Goal: Navigation & Orientation: Find specific page/section

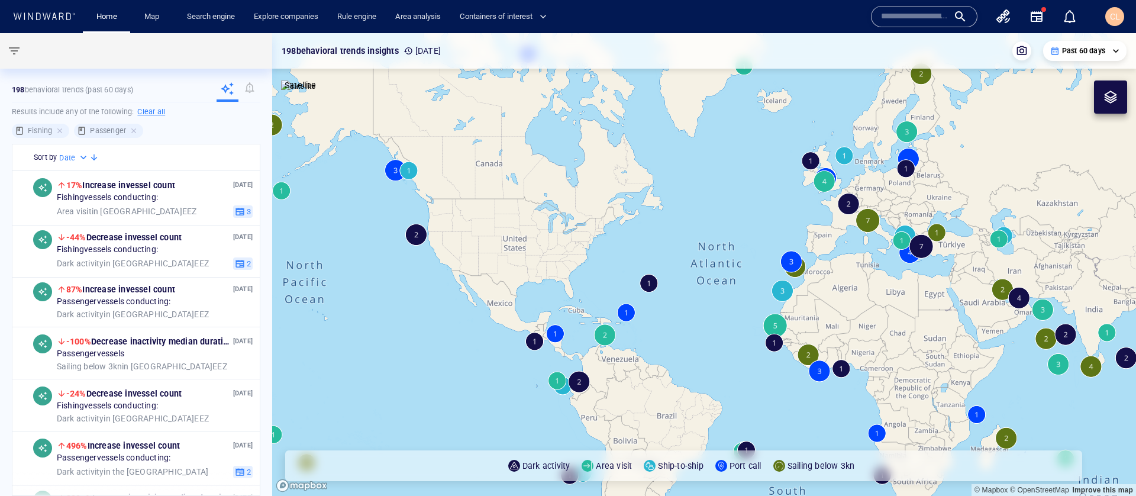
click at [1005, 17] on icon "button" at bounding box center [1003, 16] width 14 height 14
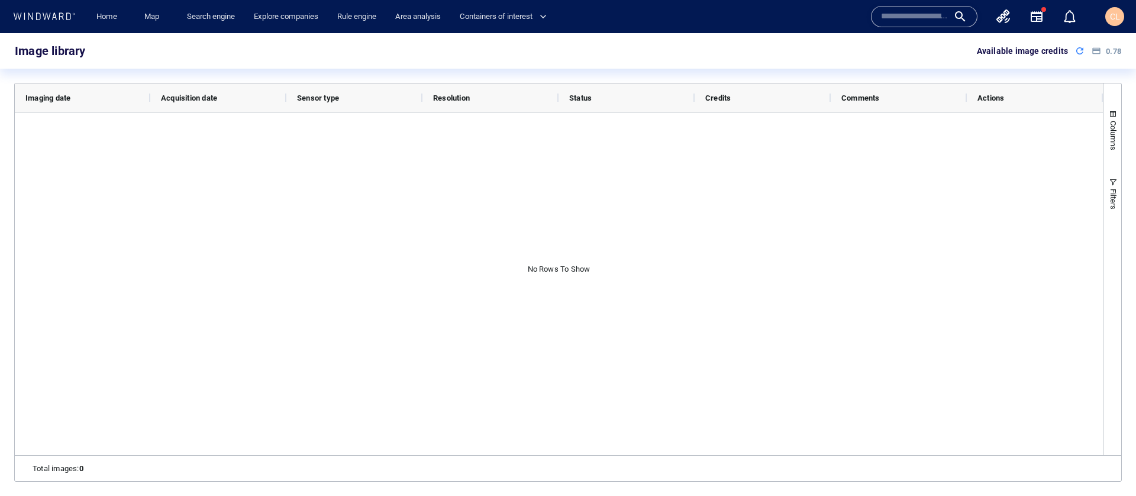
click at [1006, 17] on icon "button" at bounding box center [1003, 16] width 14 height 14
click at [1002, 16] on icon "button" at bounding box center [1003, 16] width 14 height 14
click at [1118, 17] on span "CL" at bounding box center [1115, 16] width 10 height 9
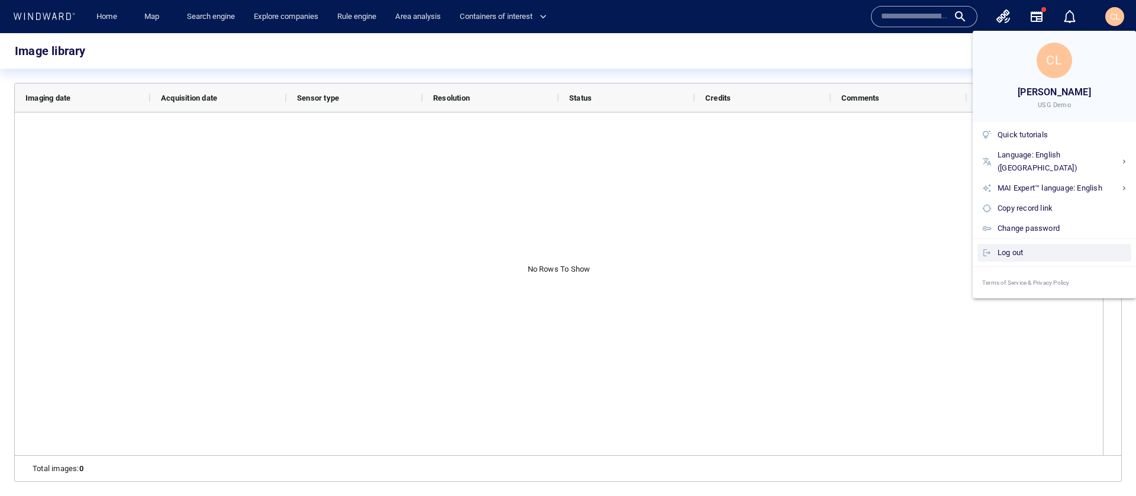
click at [1024, 246] on div "Log out" at bounding box center [1061, 252] width 129 height 13
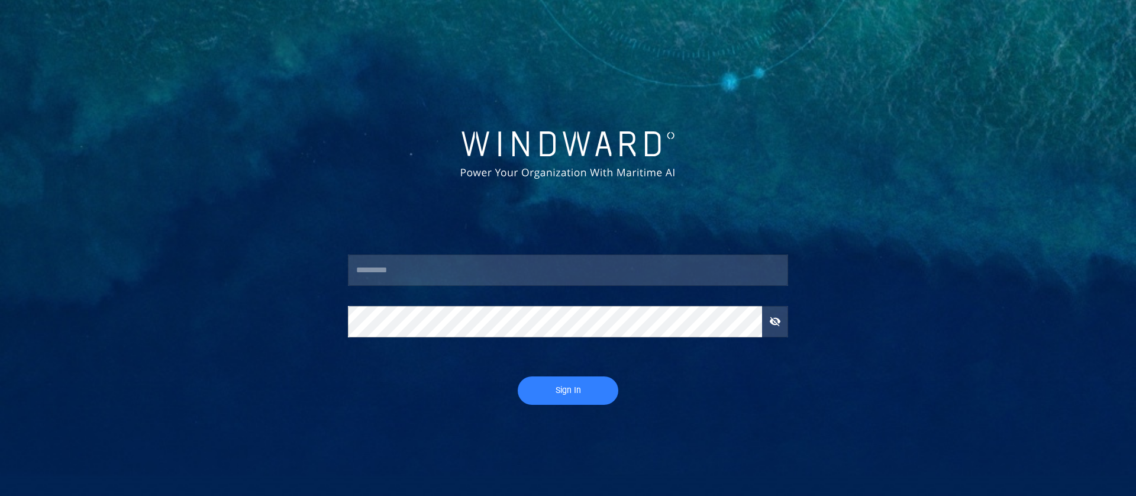
type input "*********"
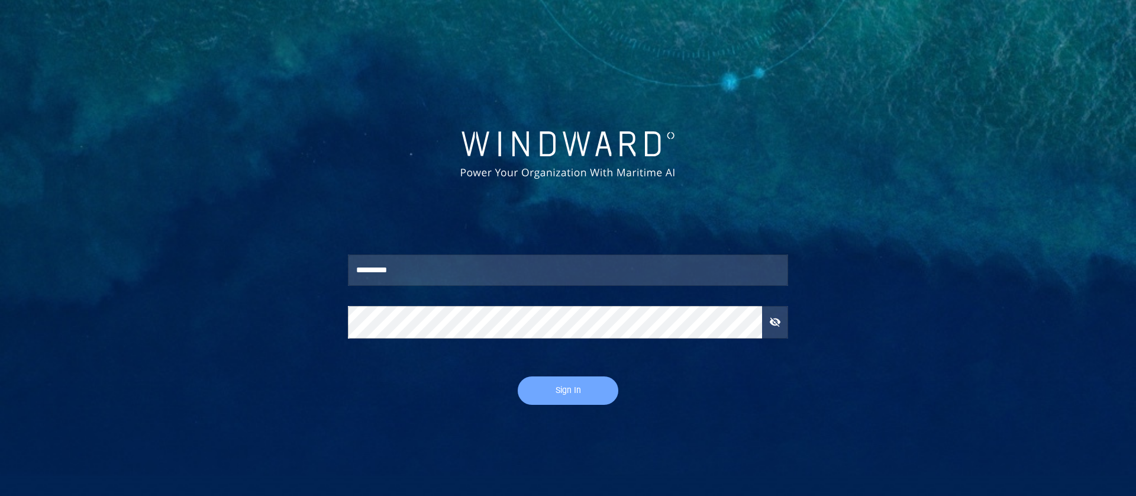
click at [556, 393] on span "Sign In" at bounding box center [568, 390] width 77 height 15
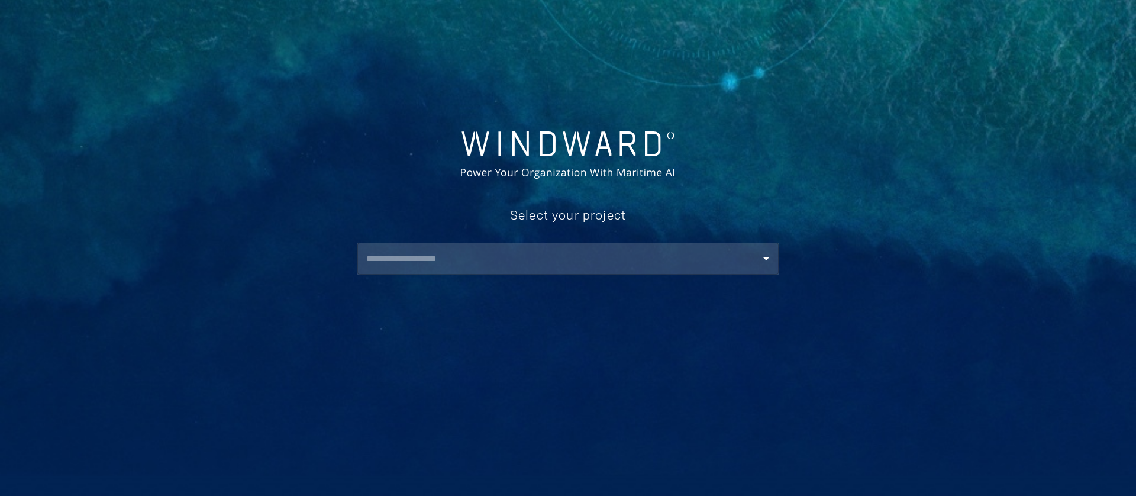
click at [421, 243] on div "​" at bounding box center [567, 259] width 421 height 32
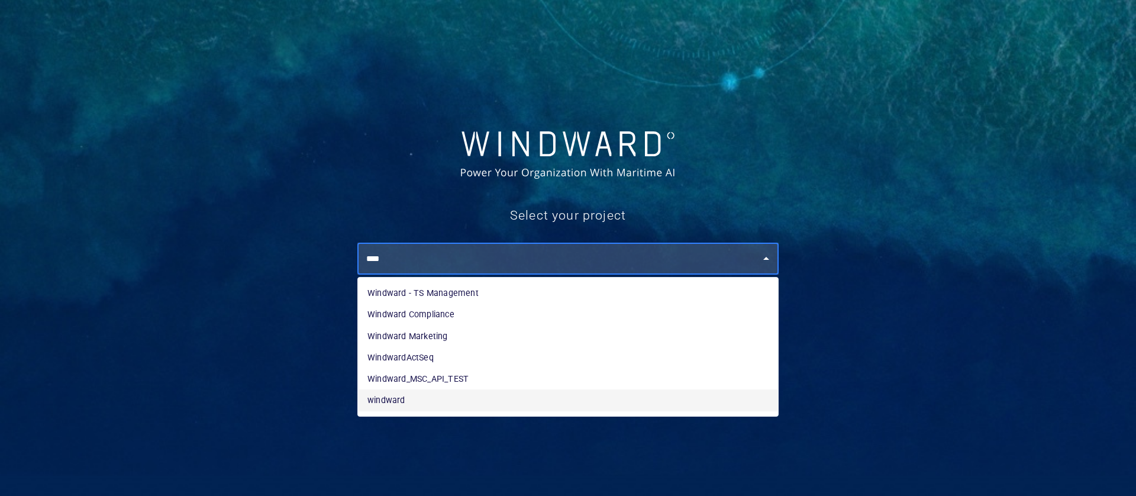
click at [399, 406] on li "windward" at bounding box center [568, 399] width 420 height 21
type input "********"
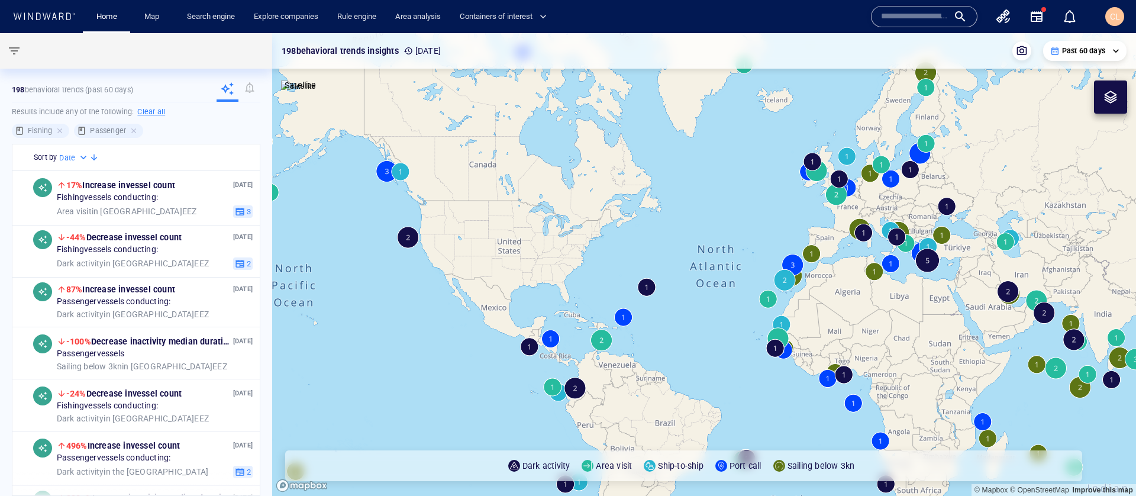
click at [1005, 18] on icon "button" at bounding box center [1003, 16] width 14 height 14
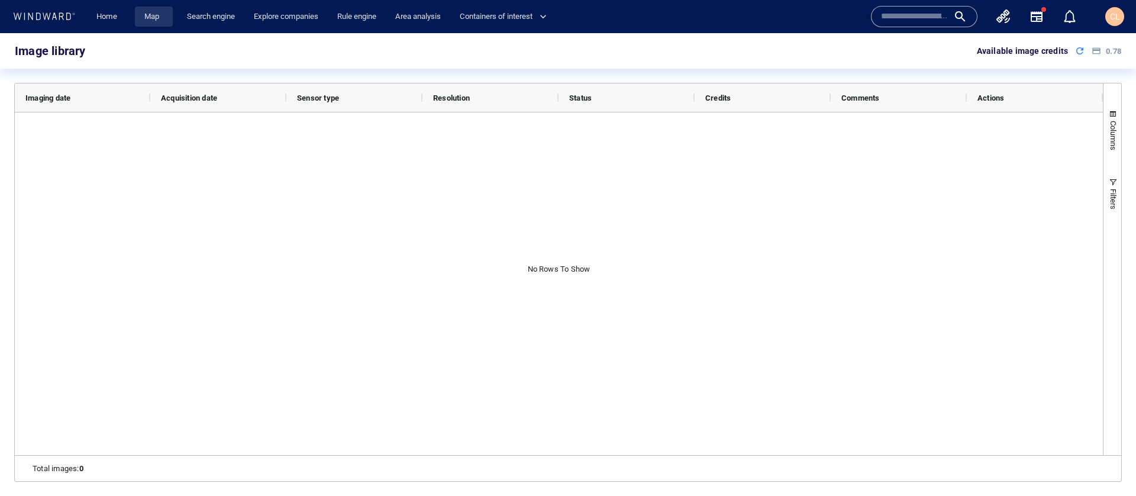
click at [159, 21] on link "Map" at bounding box center [154, 17] width 28 height 21
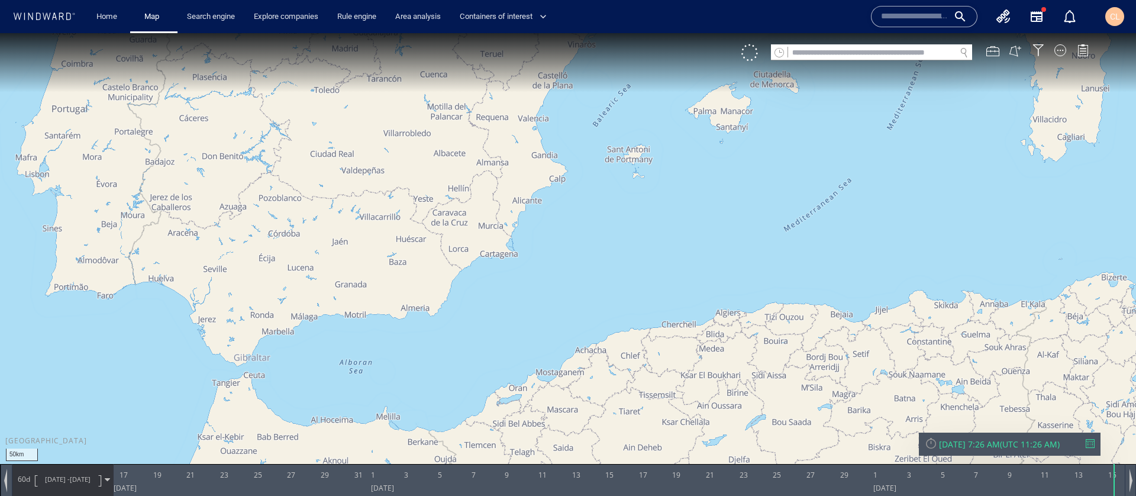
drag, startPoint x: 689, startPoint y: 127, endPoint x: 519, endPoint y: 247, distance: 207.6
click at [511, 251] on canvas "Map" at bounding box center [568, 258] width 1136 height 451
drag, startPoint x: 685, startPoint y: 130, endPoint x: 511, endPoint y: 243, distance: 206.9
click at [456, 273] on canvas "Map" at bounding box center [568, 258] width 1136 height 451
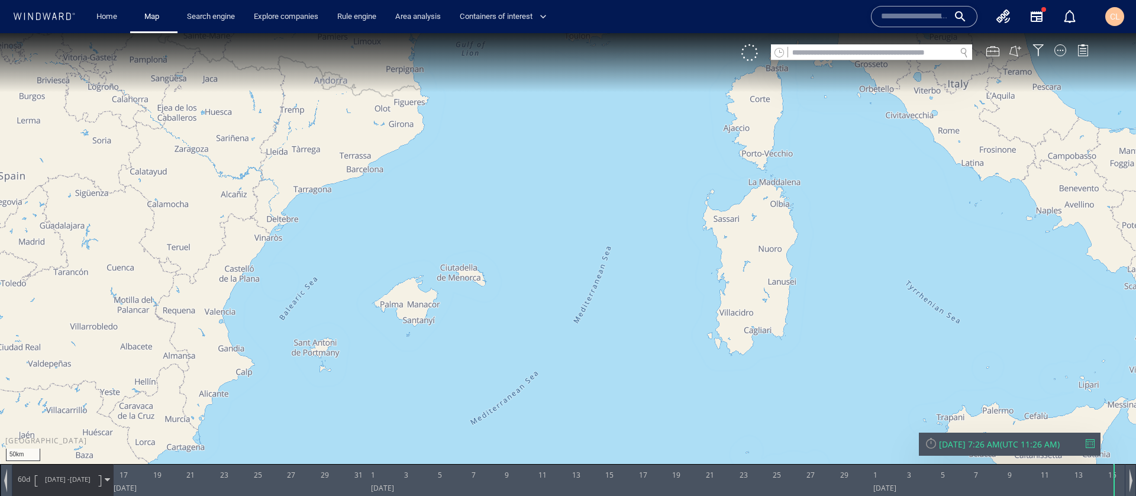
drag, startPoint x: 784, startPoint y: 109, endPoint x: 596, endPoint y: 269, distance: 246.4
click at [611, 277] on canvas "Map" at bounding box center [568, 258] width 1136 height 451
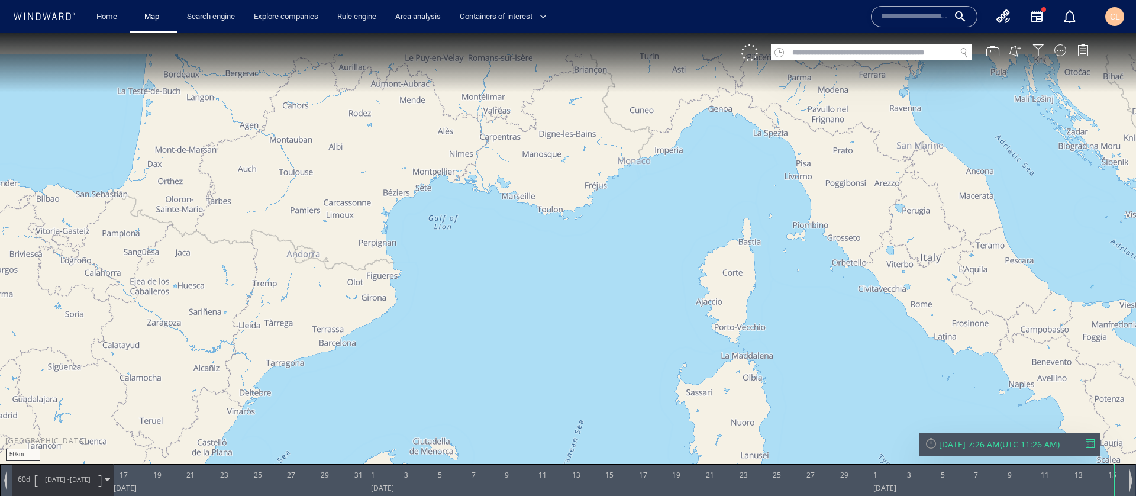
drag, startPoint x: 459, startPoint y: 241, endPoint x: 609, endPoint y: 279, distance: 154.8
click at [608, 279] on canvas "Map" at bounding box center [568, 258] width 1136 height 451
drag, startPoint x: 728, startPoint y: 234, endPoint x: 612, endPoint y: 238, distance: 116.0
click at [470, 199] on canvas "Map" at bounding box center [568, 258] width 1136 height 451
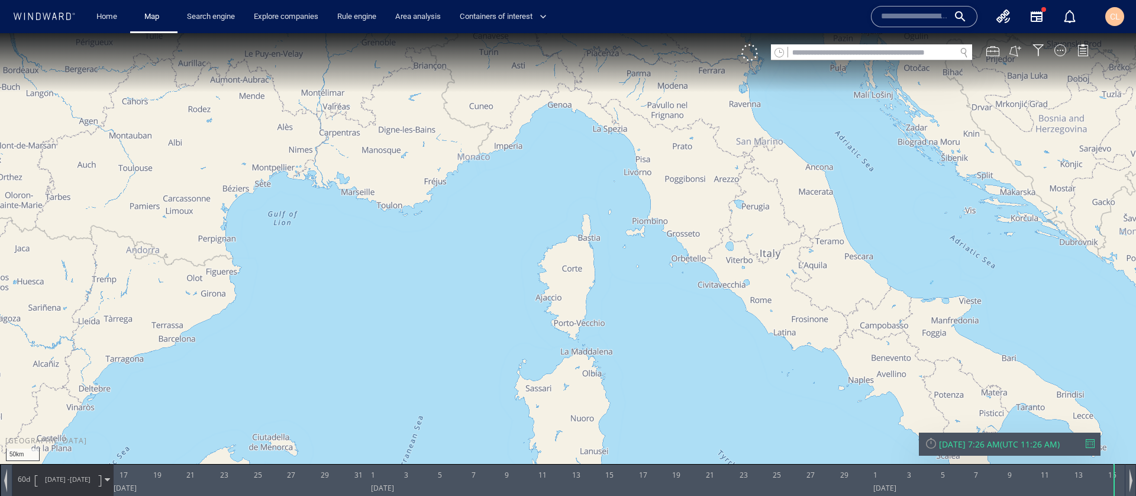
drag, startPoint x: 777, startPoint y: 272, endPoint x: 622, endPoint y: 237, distance: 158.8
click at [532, 186] on canvas "Map" at bounding box center [568, 258] width 1136 height 451
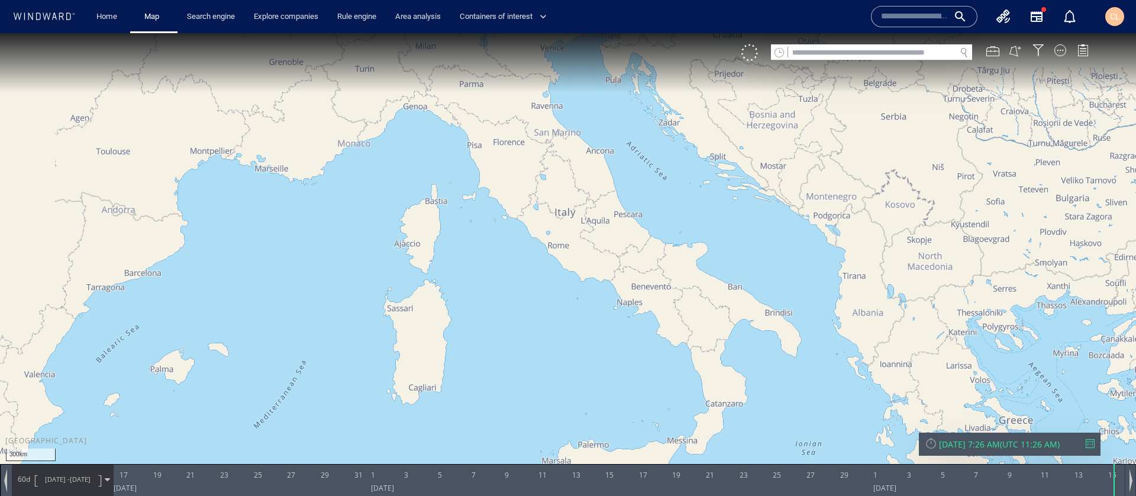
drag, startPoint x: 759, startPoint y: 404, endPoint x: 515, endPoint y: 171, distance: 337.7
click at [515, 171] on canvas "Map" at bounding box center [568, 258] width 1136 height 451
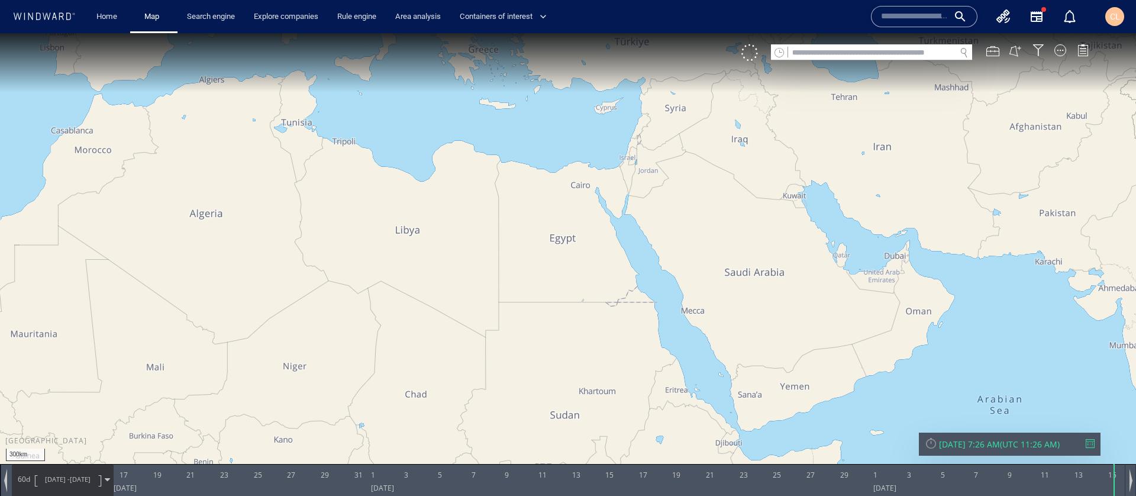
drag, startPoint x: 804, startPoint y: 326, endPoint x: 579, endPoint y: 169, distance: 274.4
click at [579, 169] on canvas "Map" at bounding box center [568, 258] width 1136 height 451
drag, startPoint x: 570, startPoint y: 191, endPoint x: 605, endPoint y: 214, distance: 42.7
click at [615, 217] on canvas "Map" at bounding box center [568, 258] width 1136 height 451
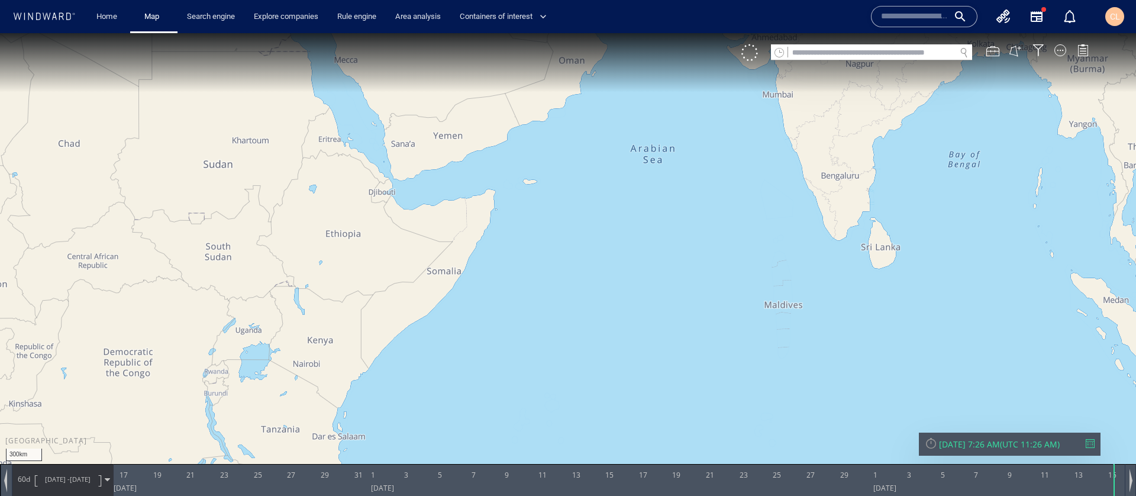
drag, startPoint x: 548, startPoint y: 121, endPoint x: 503, endPoint y: 263, distance: 148.8
click at [504, 266] on canvas "Map" at bounding box center [568, 258] width 1136 height 451
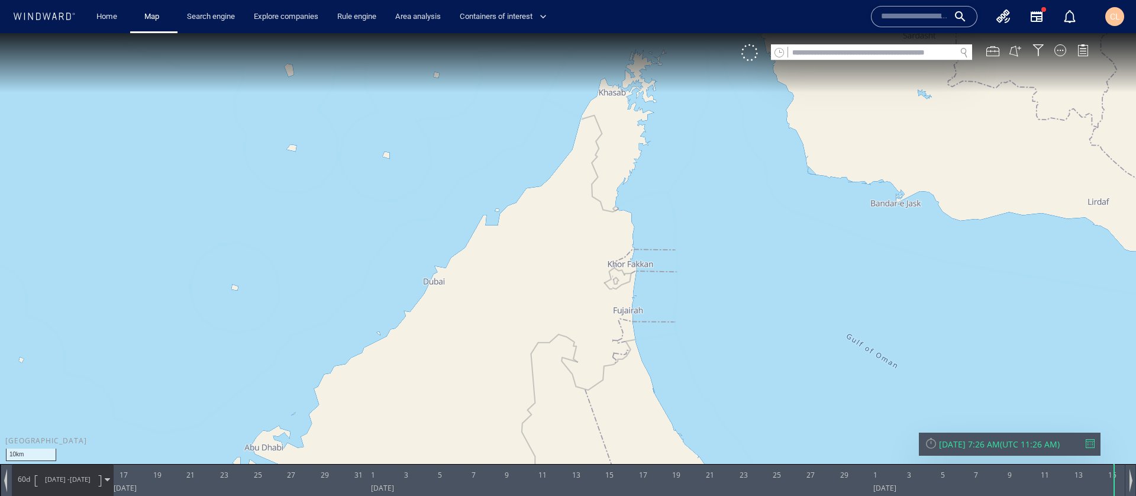
drag, startPoint x: 548, startPoint y: 83, endPoint x: 464, endPoint y: 308, distance: 239.4
click at [464, 308] on canvas "Map" at bounding box center [568, 258] width 1136 height 451
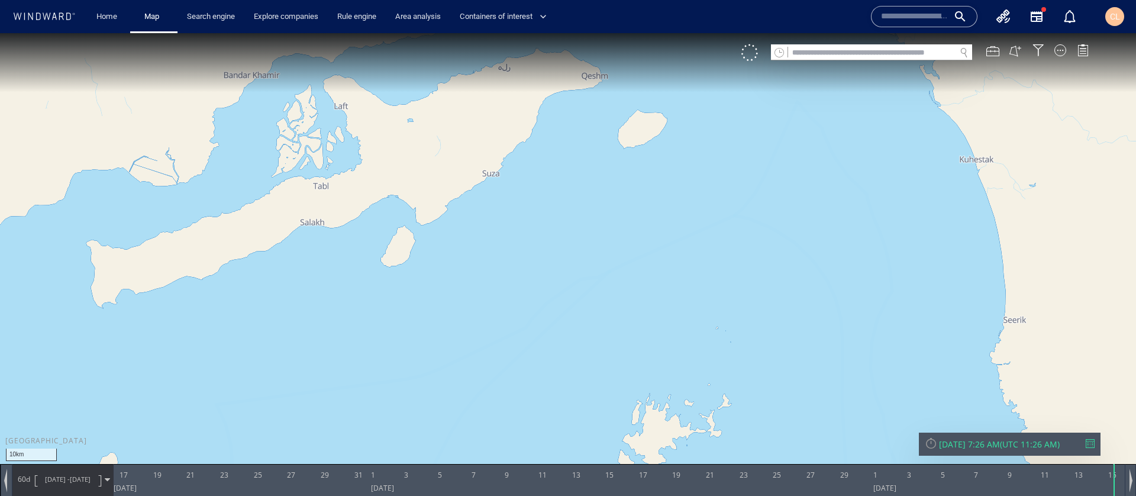
drag, startPoint x: 579, startPoint y: 121, endPoint x: 501, endPoint y: 304, distance: 199.1
click at [487, 328] on canvas "Map" at bounding box center [568, 258] width 1136 height 451
drag, startPoint x: 554, startPoint y: 205, endPoint x: 516, endPoint y: 315, distance: 115.8
click at [518, 315] on canvas "Map" at bounding box center [568, 258] width 1136 height 451
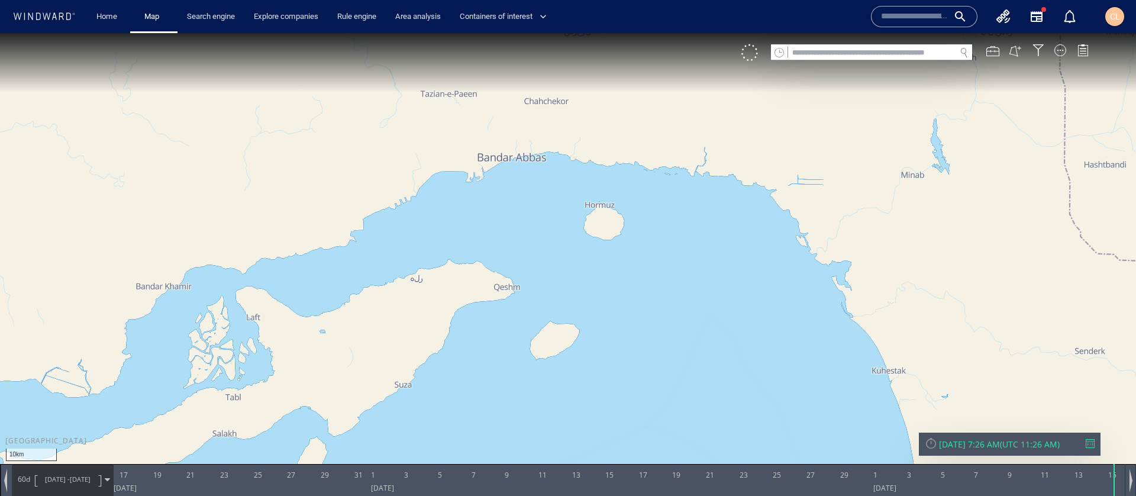
click at [1000, 441] on div "Wed 10/15/2025 7:26 AM" at bounding box center [969, 443] width 61 height 11
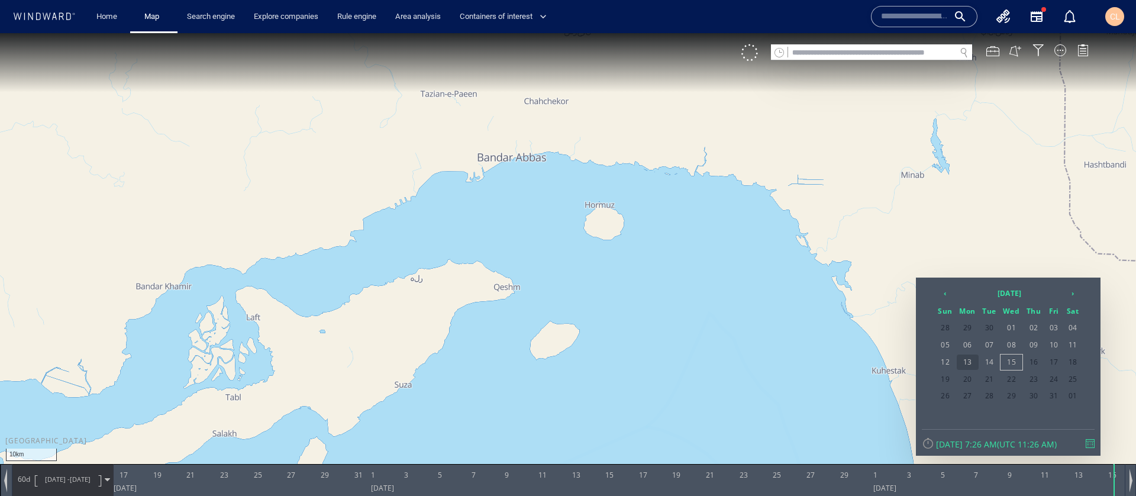
click at [957, 362] on span "13" at bounding box center [968, 361] width 22 height 15
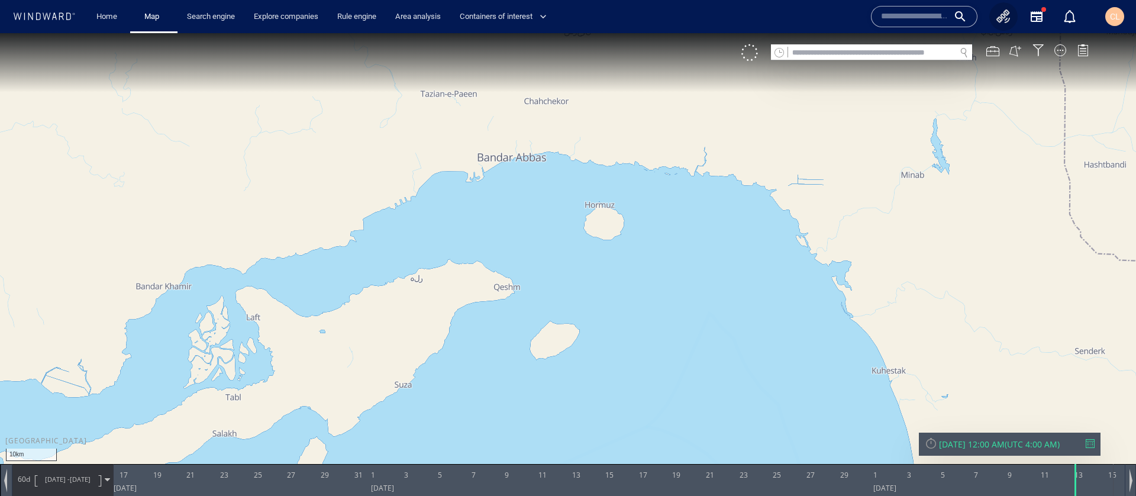
click at [1008, 27] on button "button" at bounding box center [1003, 16] width 28 height 28
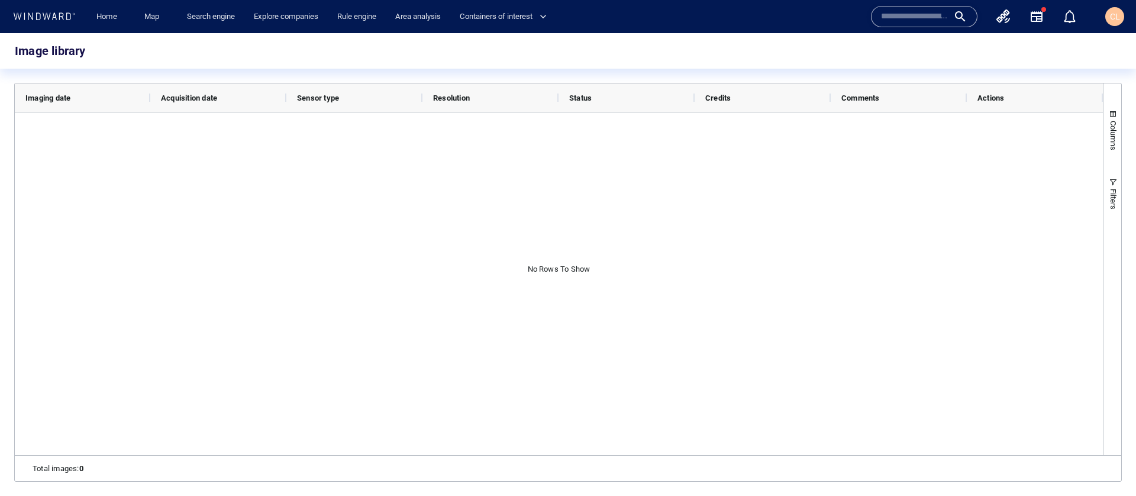
click at [1007, 18] on icon "button" at bounding box center [1003, 16] width 14 height 14
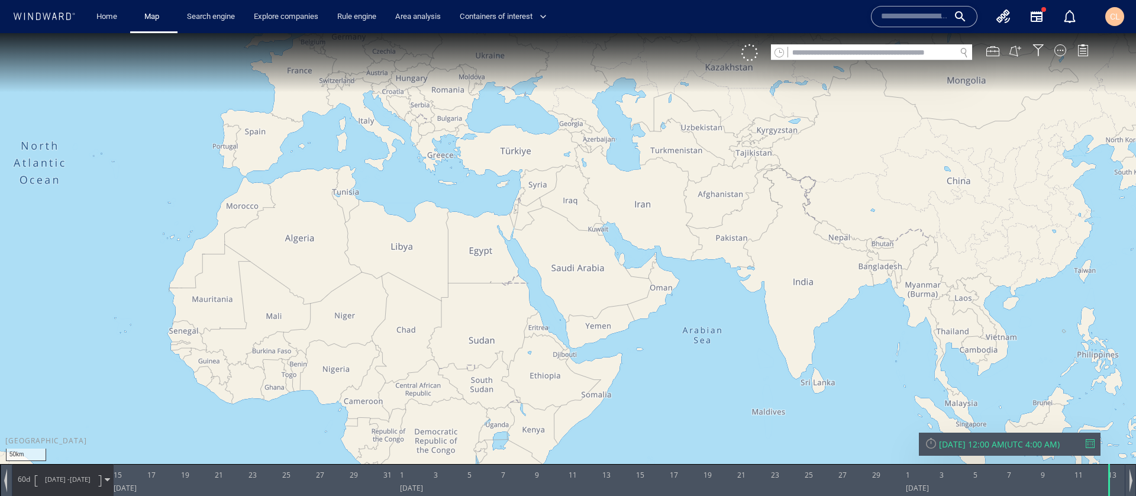
drag, startPoint x: 848, startPoint y: 212, endPoint x: 805, endPoint y: 205, distance: 43.8
click at [805, 205] on canvas "Map" at bounding box center [568, 258] width 1136 height 451
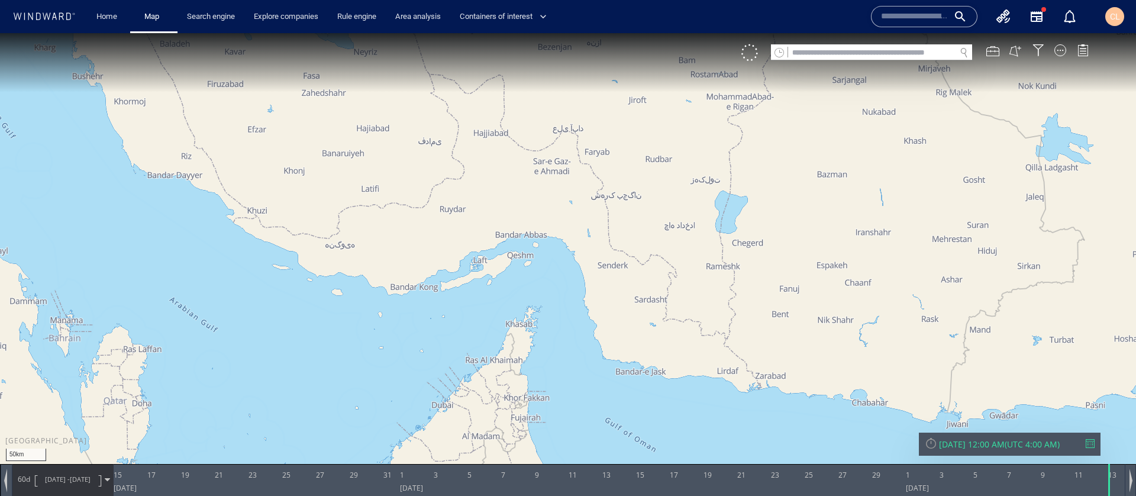
click at [1068, 49] on div "VM" at bounding box center [920, 52] width 359 height 17
click at [1061, 50] on div at bounding box center [1060, 50] width 12 height 12
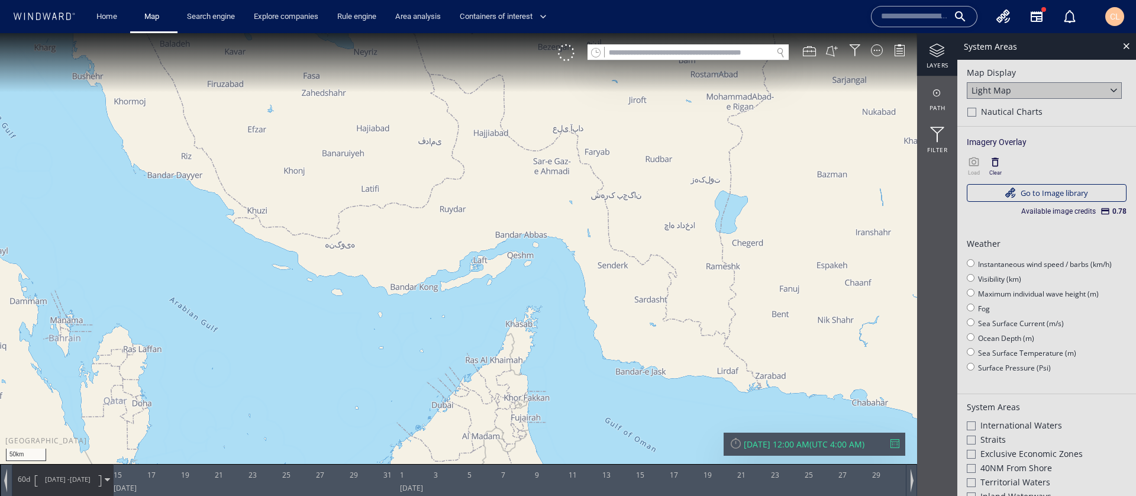
drag, startPoint x: 555, startPoint y: 282, endPoint x: 559, endPoint y: 293, distance: 12.5
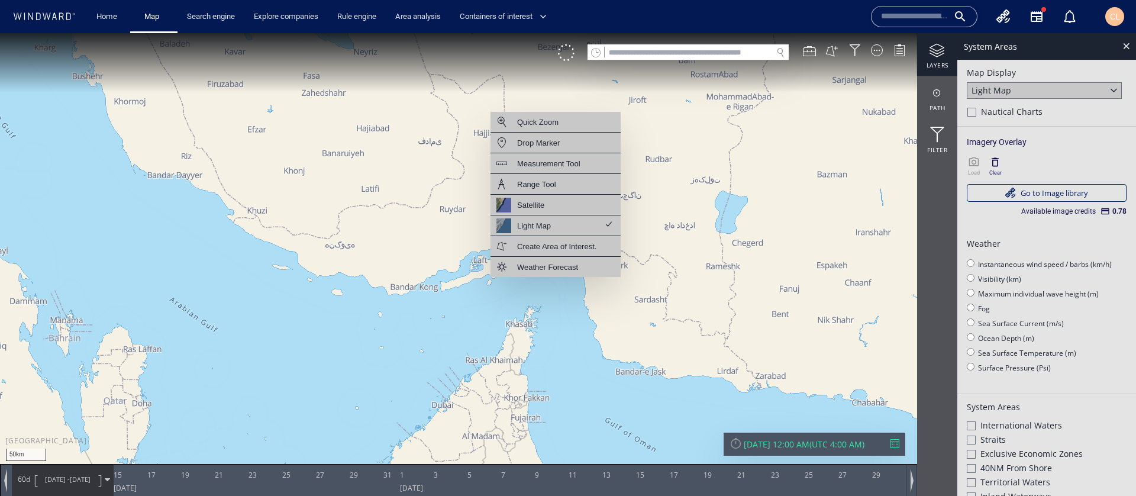
click at [454, 300] on canvas "Map" at bounding box center [568, 258] width 1136 height 451
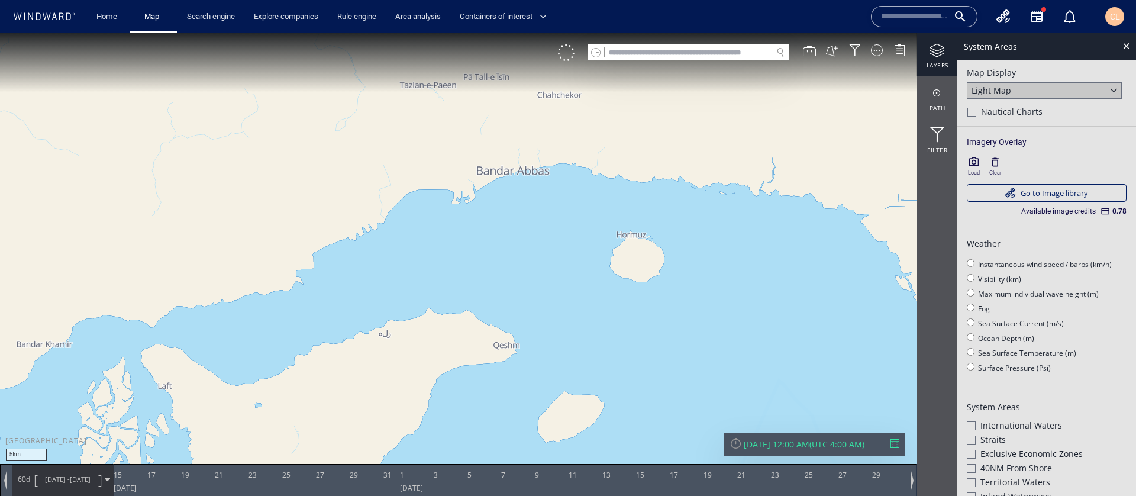
click at [542, 222] on canvas "Map" at bounding box center [568, 258] width 1136 height 451
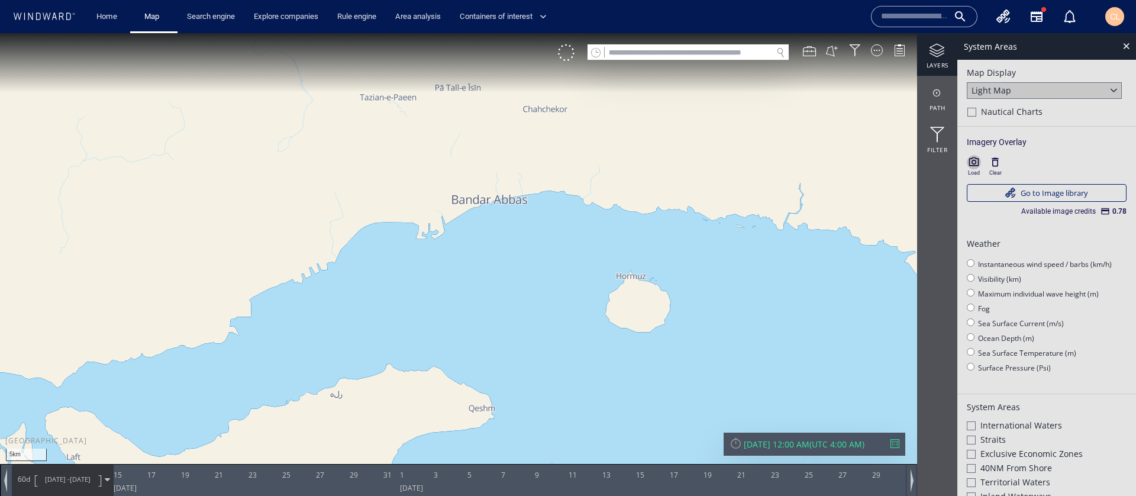
click at [977, 165] on icon "button" at bounding box center [974, 161] width 10 height 9
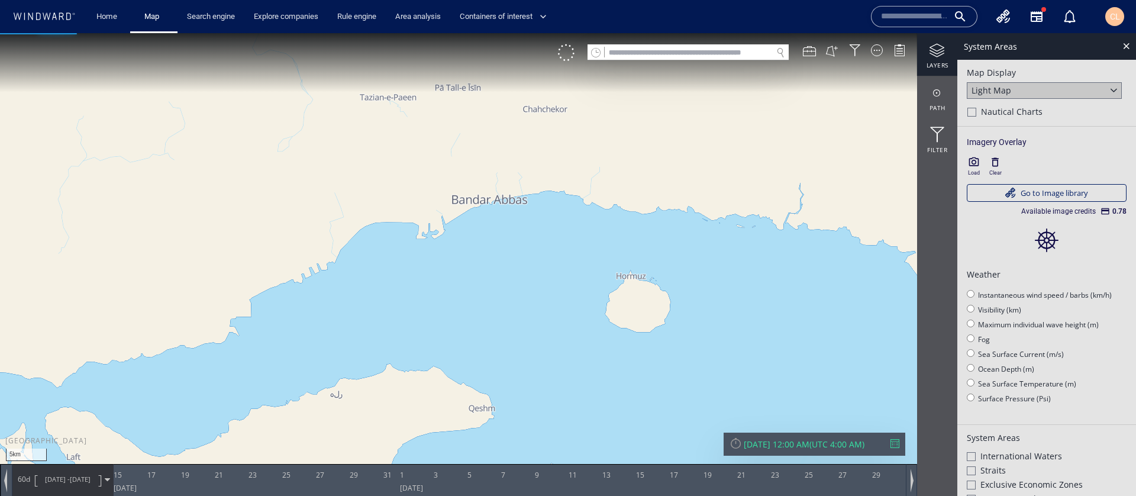
scroll to position [2, 0]
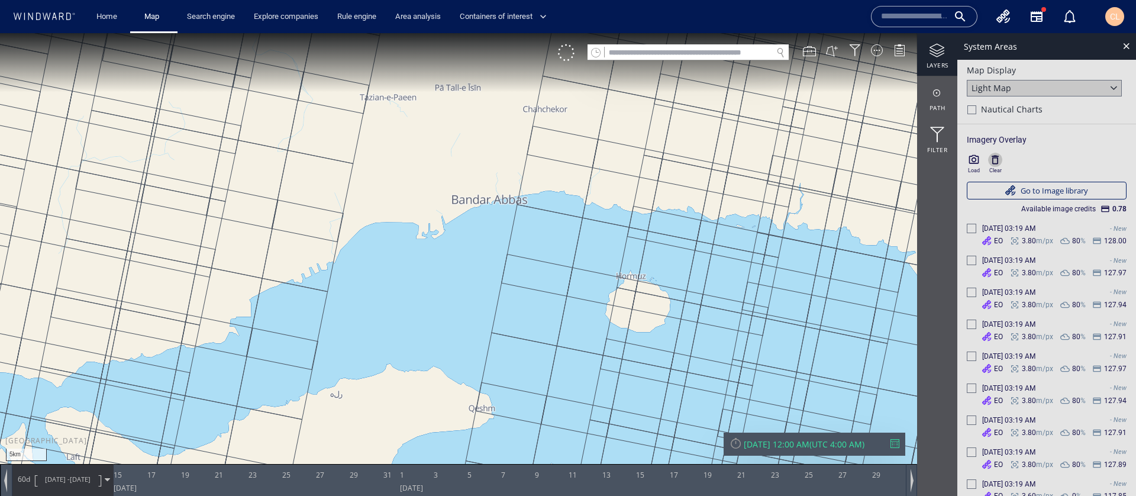
click at [995, 157] on icon "button" at bounding box center [995, 160] width 12 height 12
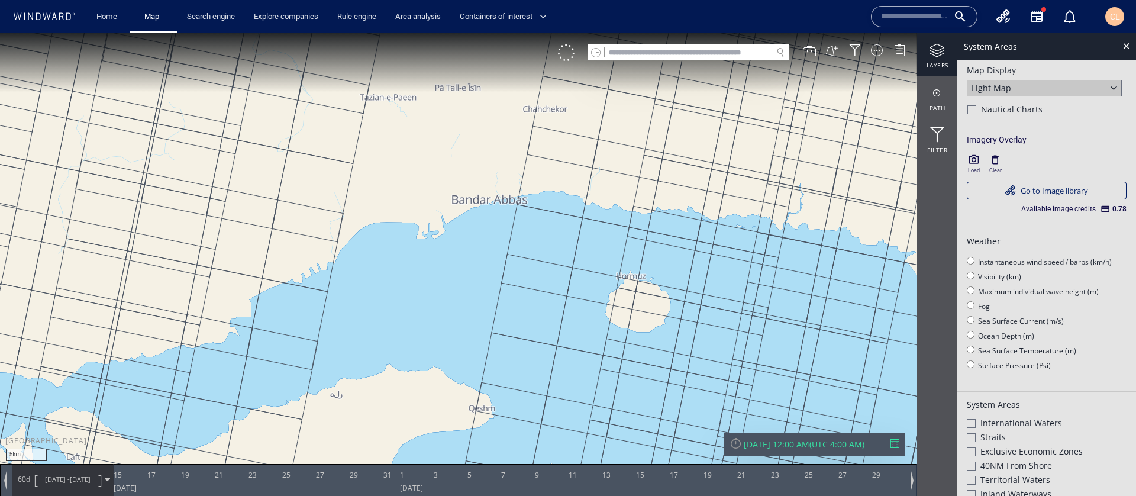
drag, startPoint x: 690, startPoint y: 185, endPoint x: 409, endPoint y: 153, distance: 283.4
click at [361, 153] on canvas "Map" at bounding box center [568, 258] width 1136 height 451
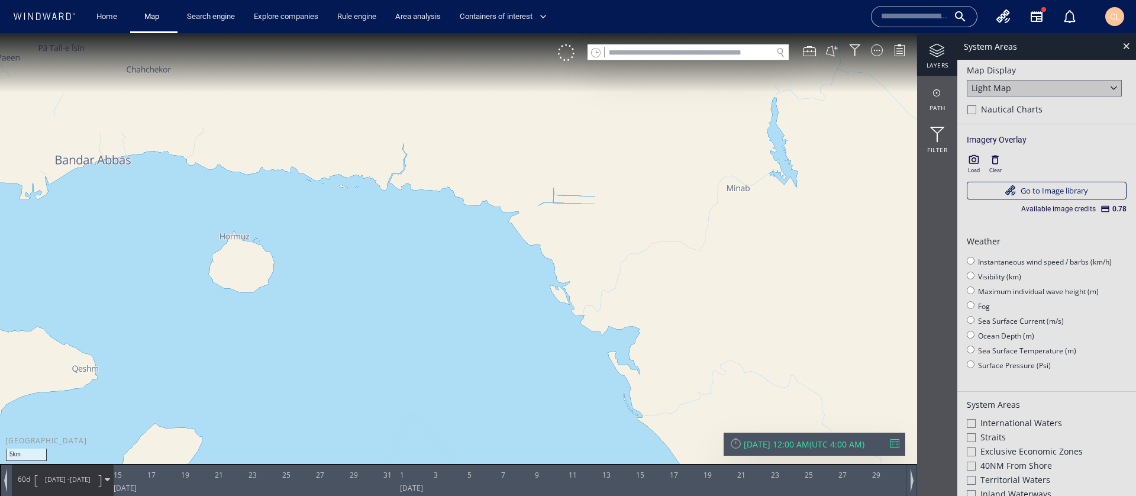
drag, startPoint x: 809, startPoint y: 185, endPoint x: 531, endPoint y: 152, distance: 280.0
click at [435, 135] on canvas "Map" at bounding box center [568, 258] width 1136 height 451
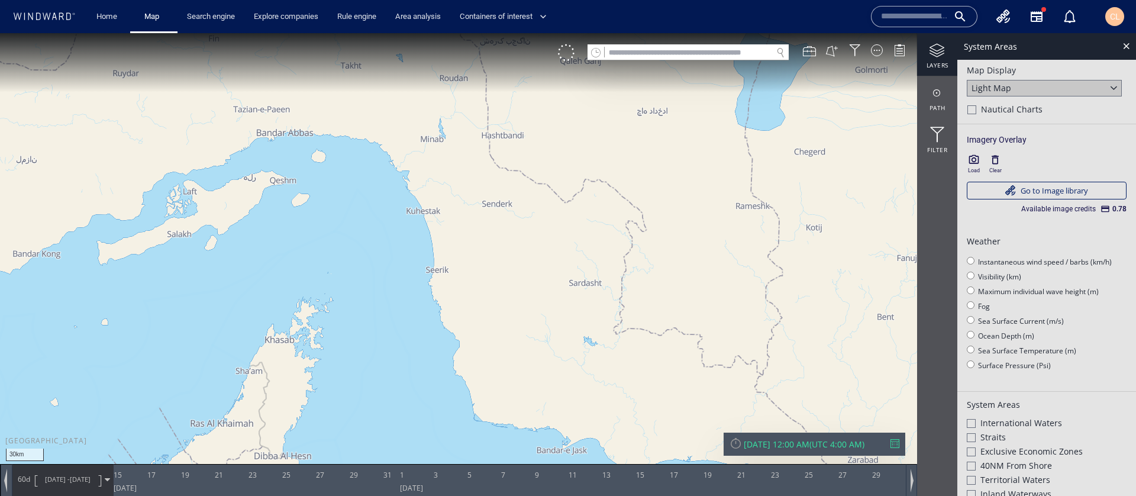
drag, startPoint x: 522, startPoint y: 185, endPoint x: 405, endPoint y: 169, distance: 118.2
click at [403, 167] on canvas "Map" at bounding box center [568, 258] width 1136 height 451
drag, startPoint x: 431, startPoint y: 215, endPoint x: 415, endPoint y: 215, distance: 16.0
click at [412, 214] on canvas "Map" at bounding box center [568, 258] width 1136 height 451
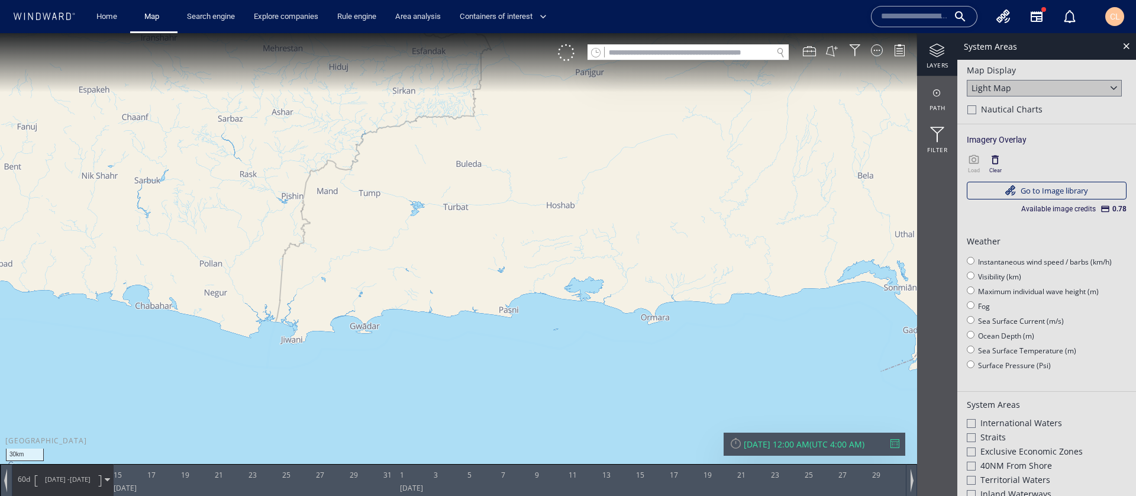
drag, startPoint x: 722, startPoint y: 229, endPoint x: 503, endPoint y: 221, distance: 218.5
click at [503, 221] on canvas "Map" at bounding box center [568, 258] width 1136 height 451
drag, startPoint x: 727, startPoint y: 246, endPoint x: 523, endPoint y: 225, distance: 205.2
click at [485, 221] on canvas "Map" at bounding box center [568, 258] width 1136 height 451
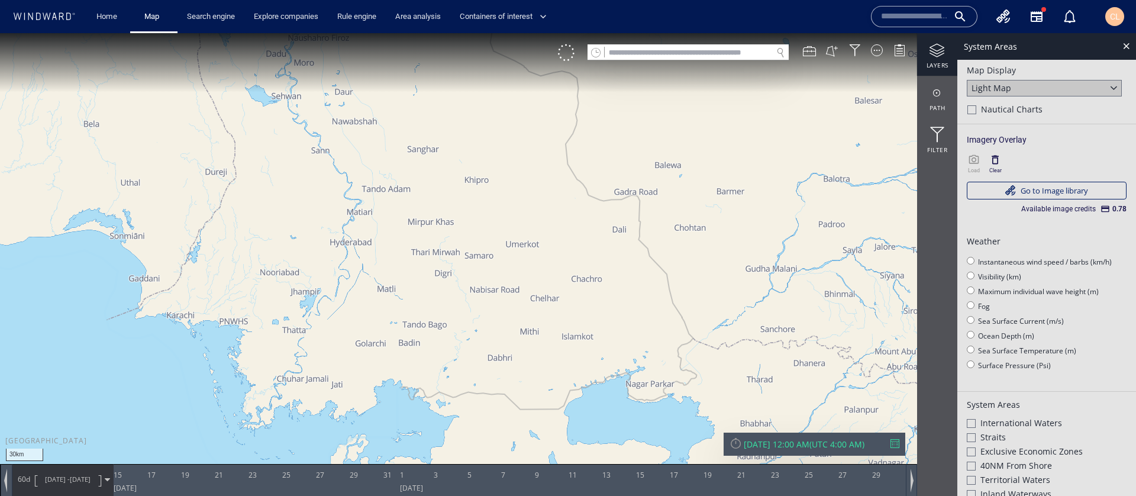
drag, startPoint x: 502, startPoint y: 257, endPoint x: 481, endPoint y: 257, distance: 20.7
click at [472, 258] on canvas "Map" at bounding box center [568, 258] width 1136 height 451
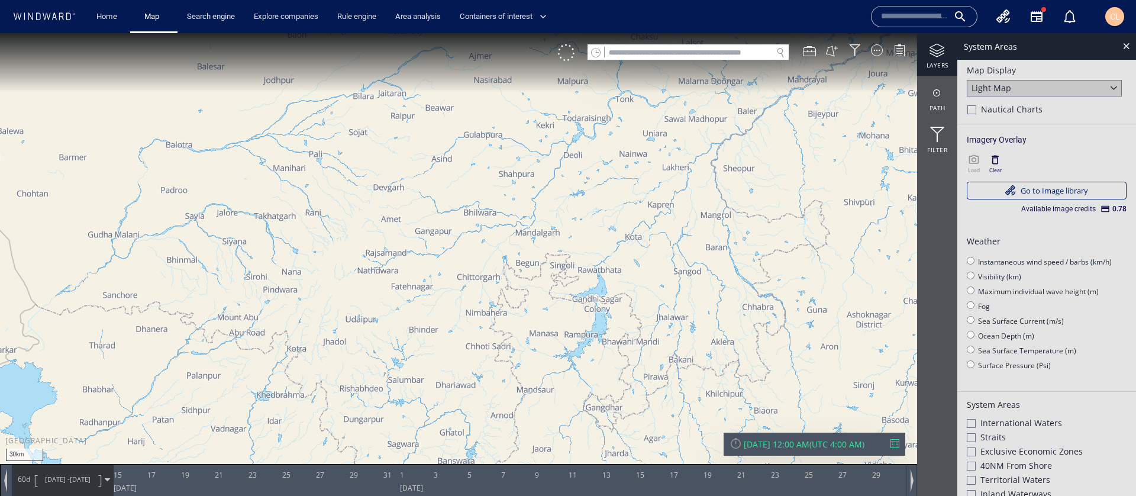
drag, startPoint x: 459, startPoint y: 240, endPoint x: 422, endPoint y: 237, distance: 36.8
click at [422, 237] on canvas "Map" at bounding box center [568, 258] width 1136 height 451
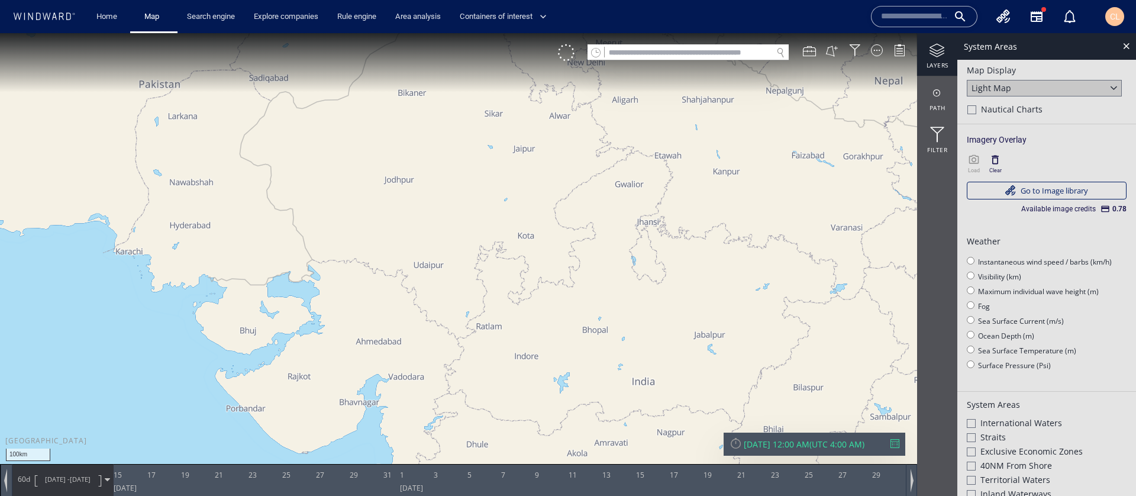
drag, startPoint x: 614, startPoint y: 303, endPoint x: 434, endPoint y: 156, distance: 232.5
click at [444, 154] on canvas "Map" at bounding box center [568, 258] width 1136 height 451
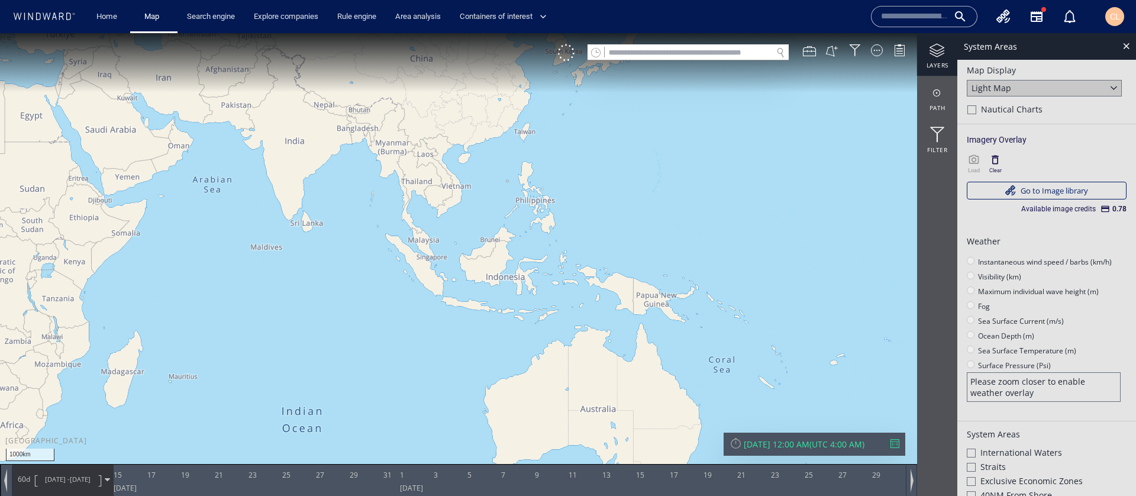
drag, startPoint x: 527, startPoint y: 193, endPoint x: 514, endPoint y: 192, distance: 13.1
click at [514, 192] on canvas "Map" at bounding box center [568, 258] width 1136 height 451
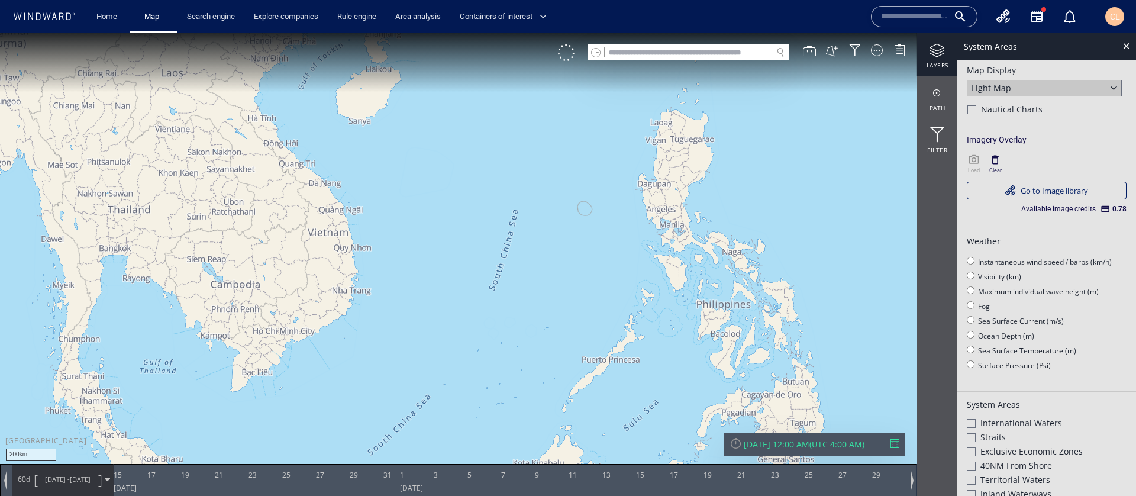
drag, startPoint x: 391, startPoint y: 114, endPoint x: 386, endPoint y: 121, distance: 8.4
click at [386, 121] on canvas "Map" at bounding box center [568, 258] width 1136 height 451
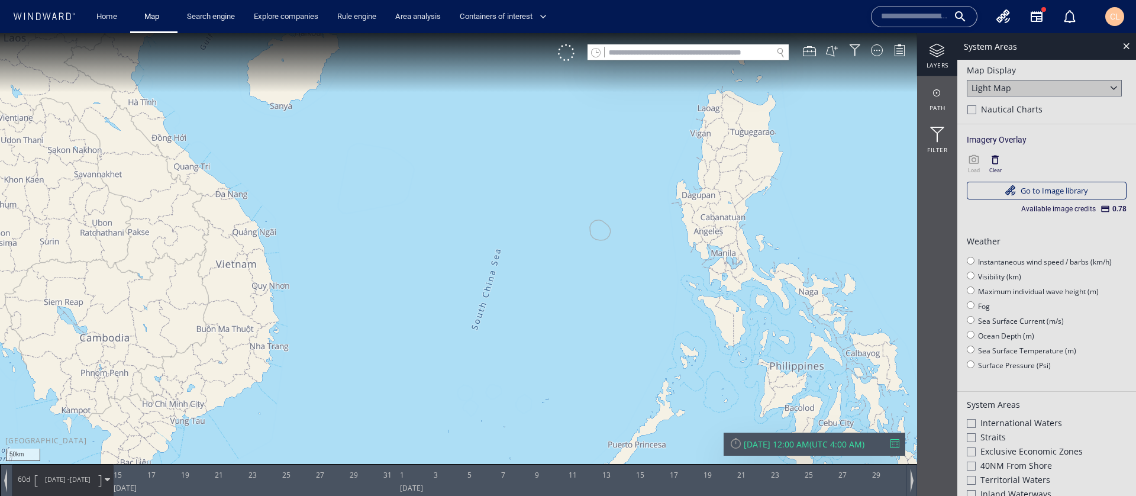
drag, startPoint x: 613, startPoint y: 260, endPoint x: 493, endPoint y: 241, distance: 121.7
click at [486, 242] on canvas "Map" at bounding box center [568, 258] width 1136 height 451
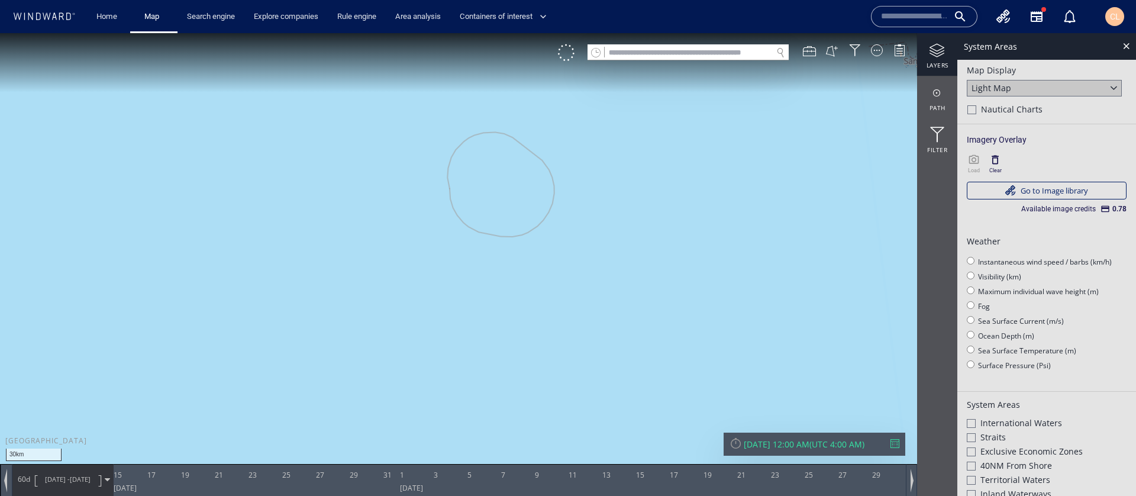
drag, startPoint x: 516, startPoint y: 166, endPoint x: 473, endPoint y: 216, distance: 65.9
click at [473, 216] on canvas "Map" at bounding box center [568, 258] width 1136 height 451
click at [968, 167] on div "Load" at bounding box center [974, 171] width 12 height 8
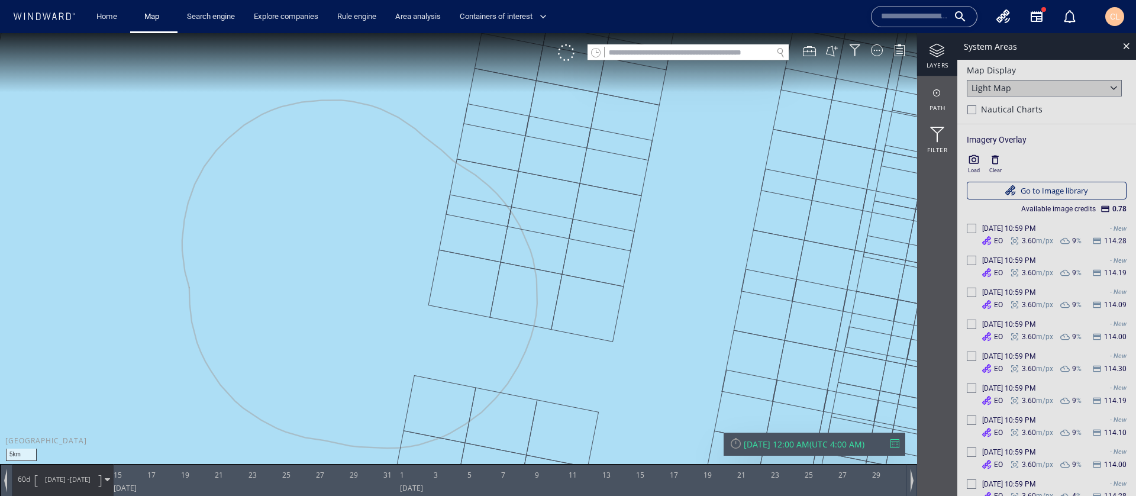
click at [1019, 91] on div "Light Map" at bounding box center [1044, 88] width 155 height 17
click at [1014, 102] on div "Satellite" at bounding box center [1044, 104] width 155 height 16
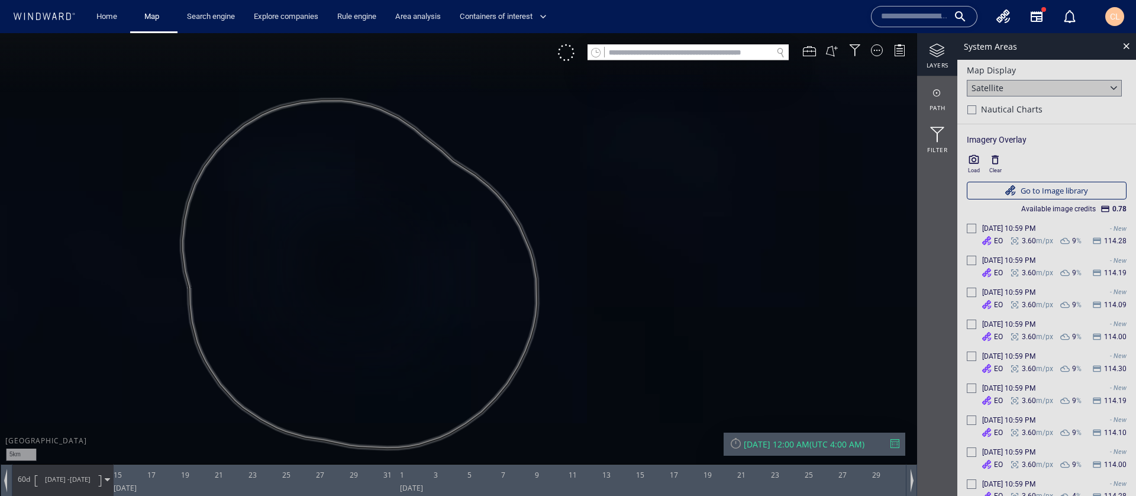
click at [971, 162] on icon "button" at bounding box center [974, 160] width 12 height 12
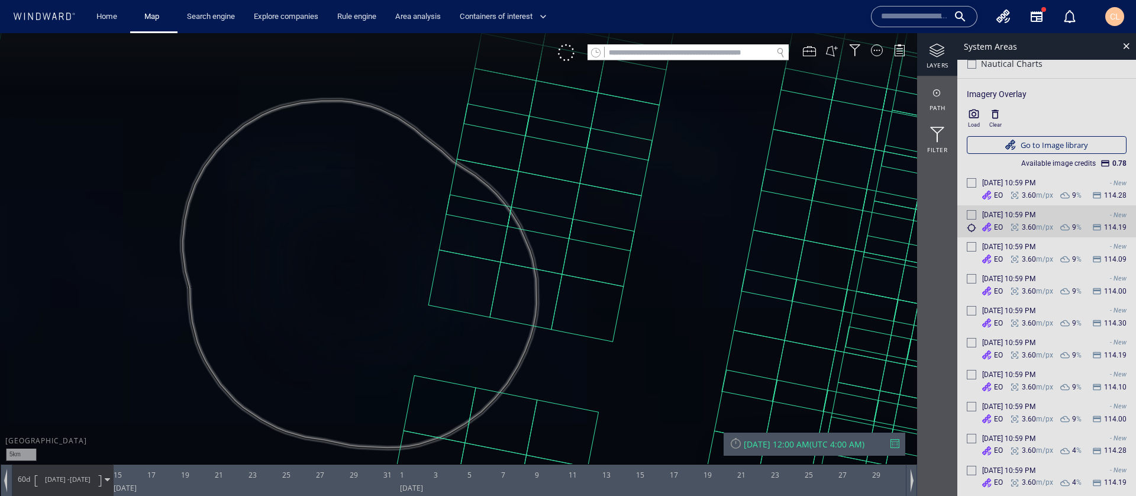
scroll to position [53, 0]
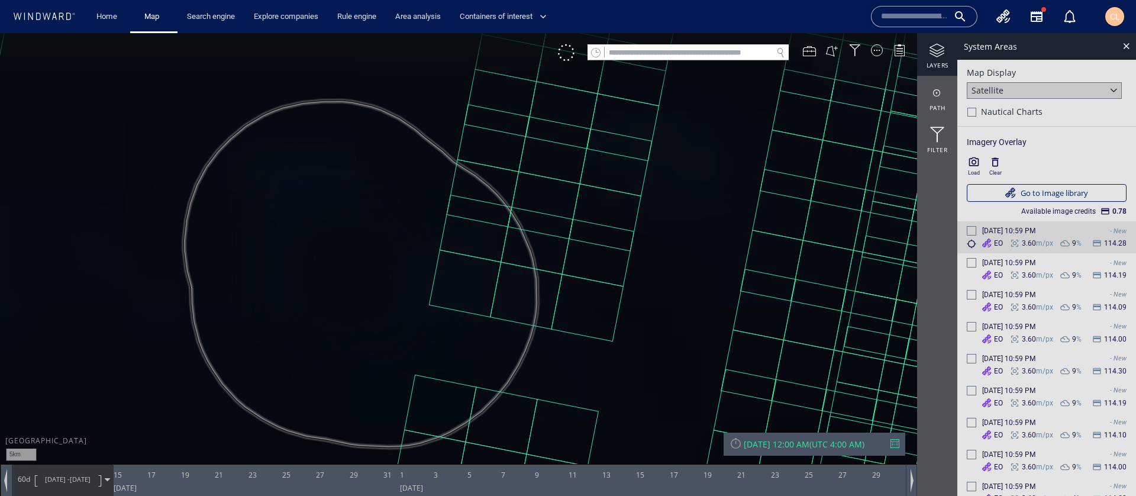
click at [976, 232] on div "12 Oct '25 10:59 PM - New EO 3.60 m/px 9 % 114.28" at bounding box center [1046, 237] width 179 height 32
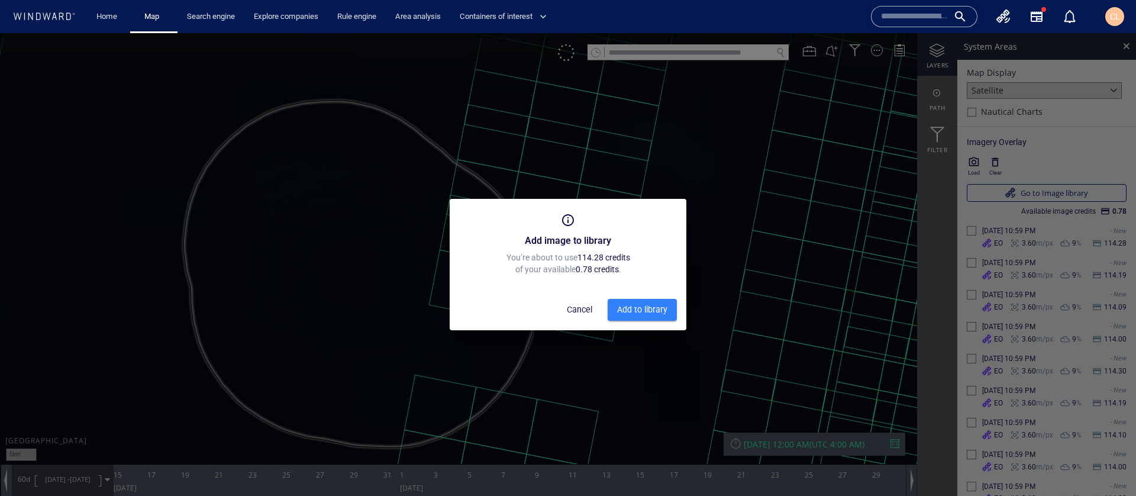
click at [563, 309] on button "Cancel" at bounding box center [579, 310] width 38 height 22
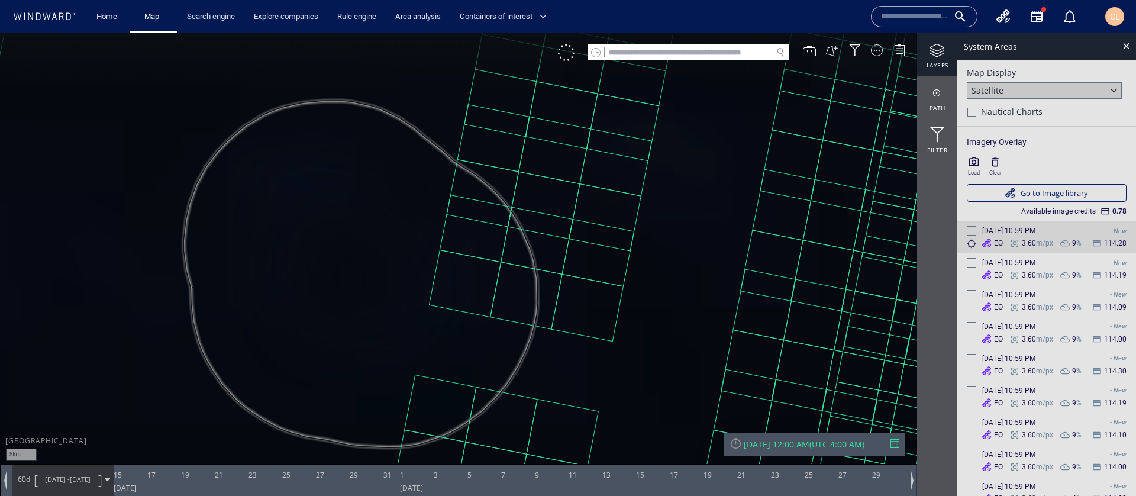
click at [971, 244] on icon at bounding box center [971, 243] width 9 height 9
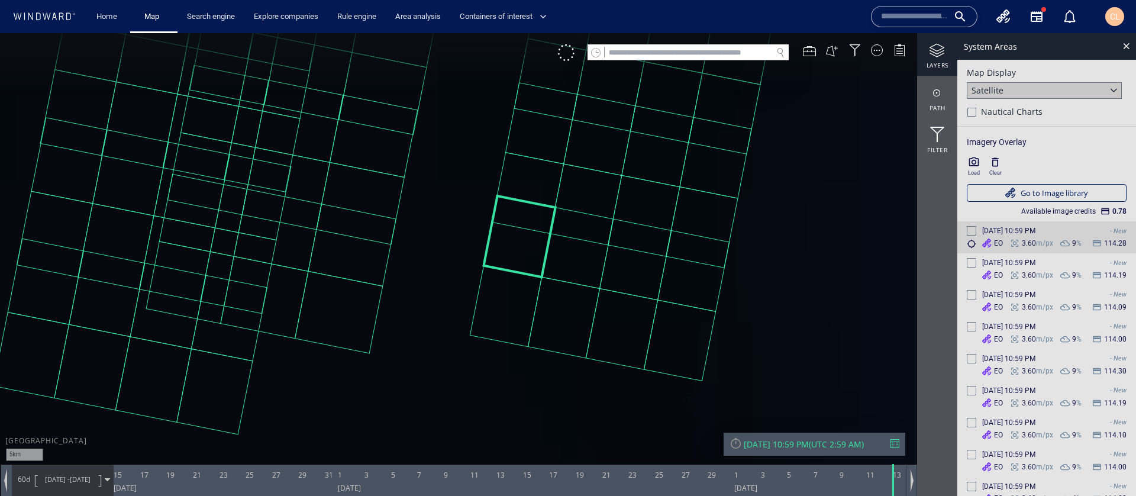
click at [968, 228] on div at bounding box center [971, 230] width 9 height 9
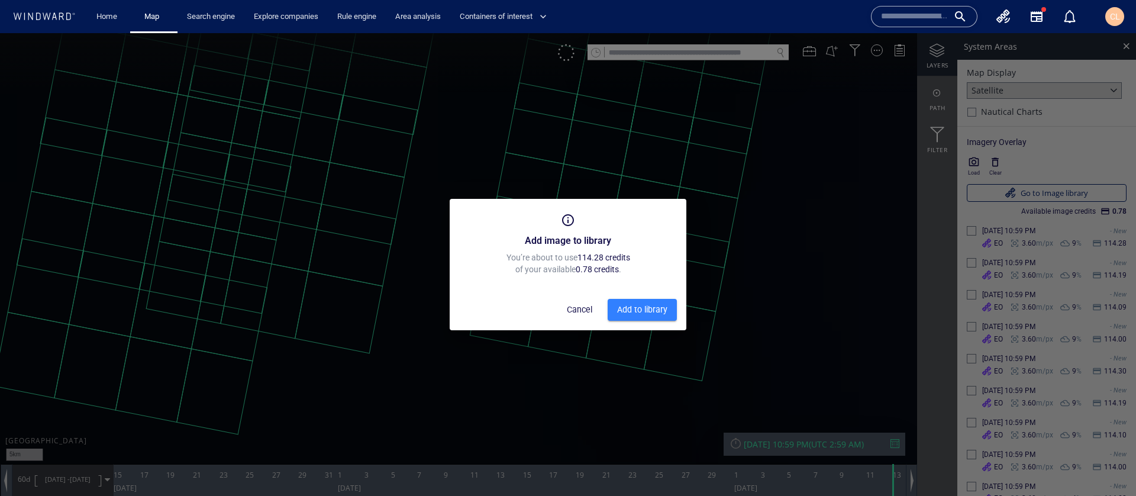
click at [563, 311] on button "Cancel" at bounding box center [579, 310] width 38 height 22
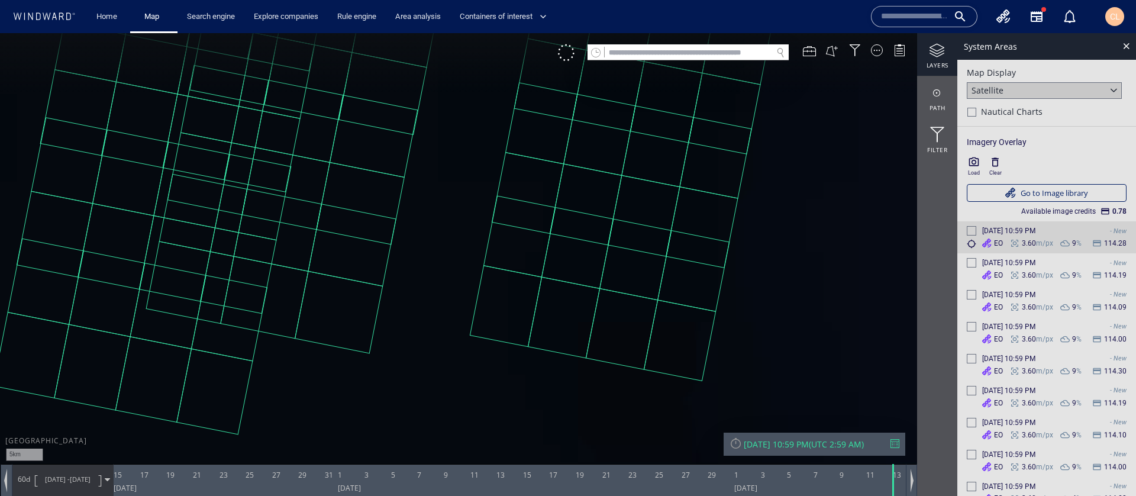
click at [1053, 225] on div "12 Oct '25 10:59 PM - New EO 3.60 m/px 9 % 114.28" at bounding box center [1046, 237] width 179 height 32
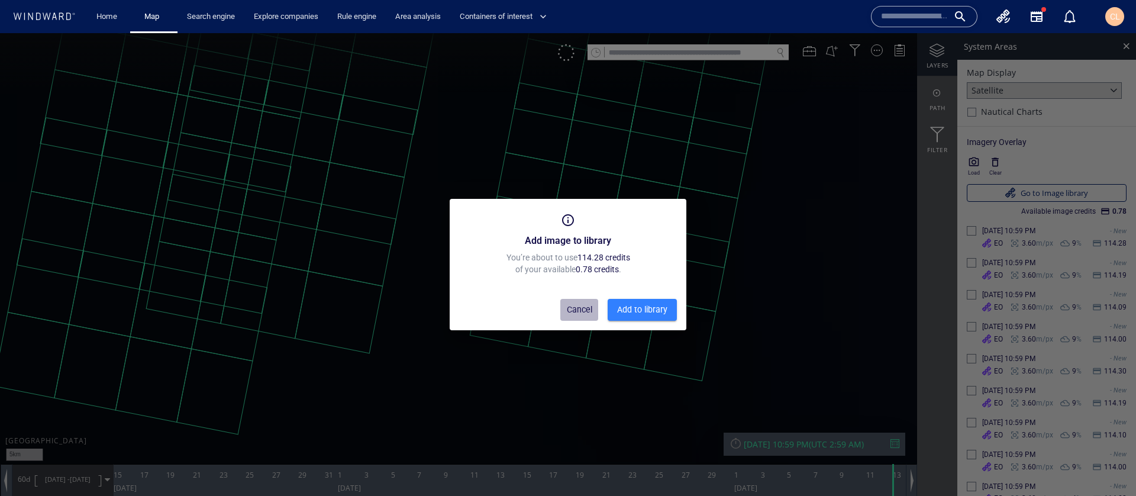
click at [580, 306] on span "Cancel" at bounding box center [579, 309] width 28 height 15
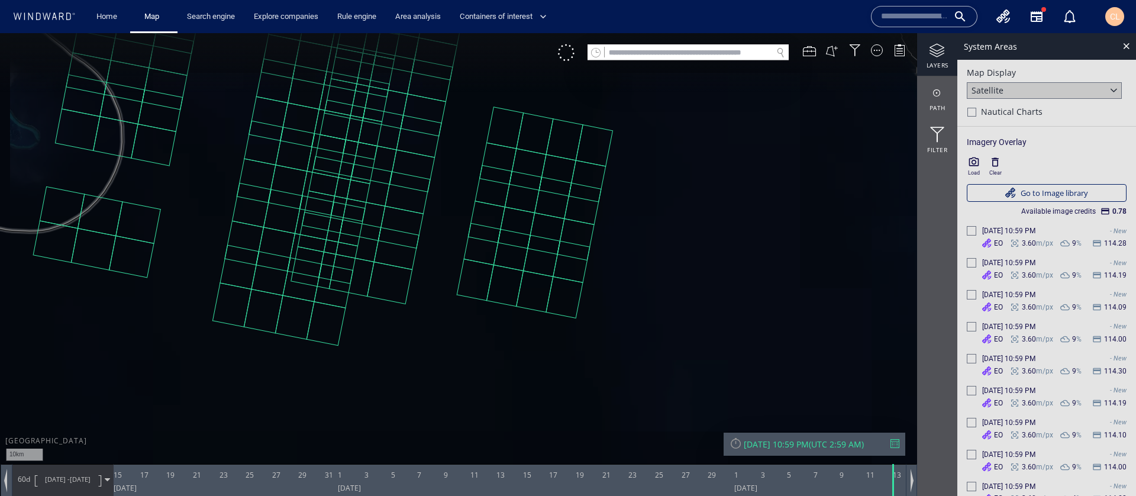
drag, startPoint x: 349, startPoint y: 215, endPoint x: 514, endPoint y: 311, distance: 190.4
click at [514, 311] on canvas "Map" at bounding box center [568, 258] width 1136 height 451
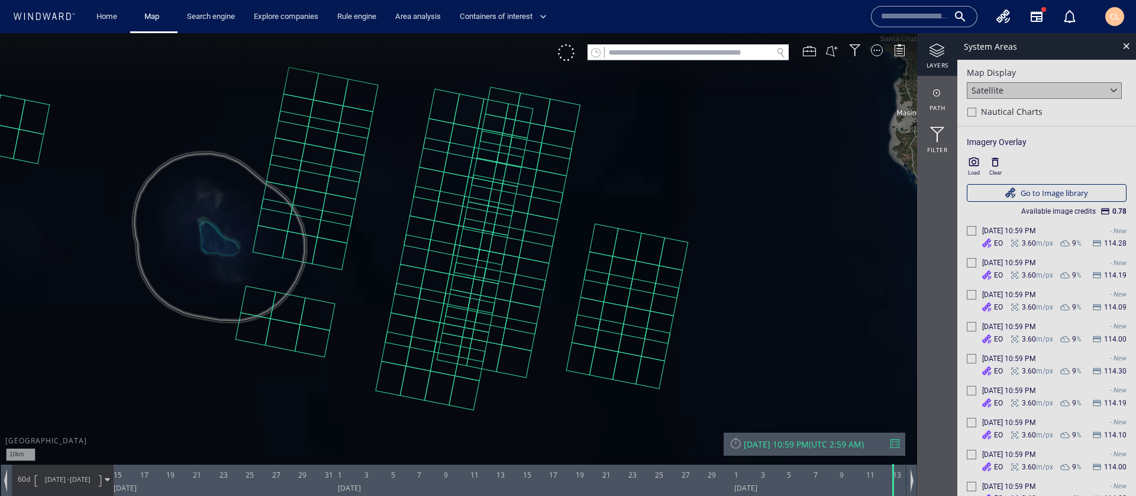
drag, startPoint x: 210, startPoint y: 240, endPoint x: 308, endPoint y: 234, distance: 98.4
click at [308, 234] on canvas "Map" at bounding box center [568, 258] width 1136 height 451
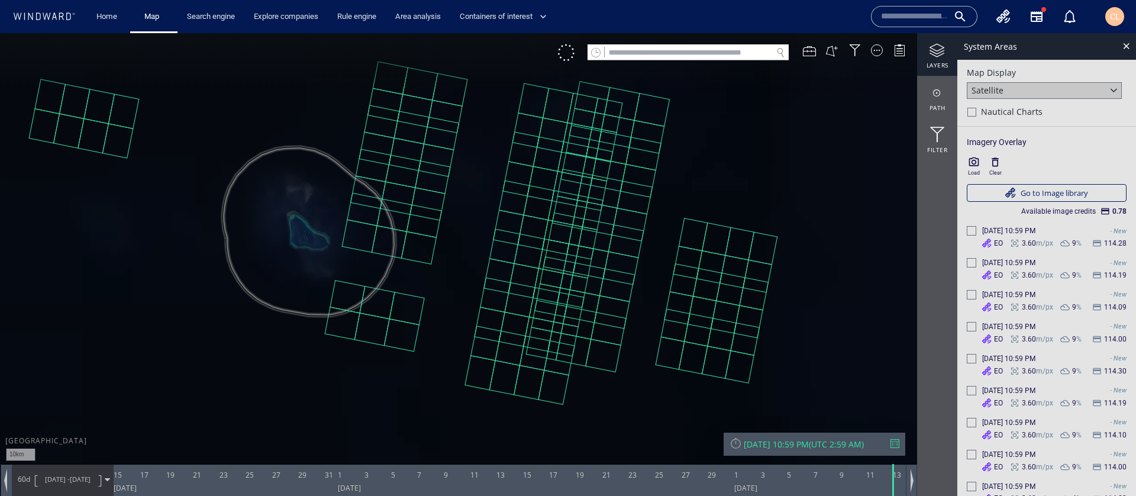
click at [772, 446] on div "Sun 10/12/2025 10:59 PM" at bounding box center [776, 443] width 65 height 11
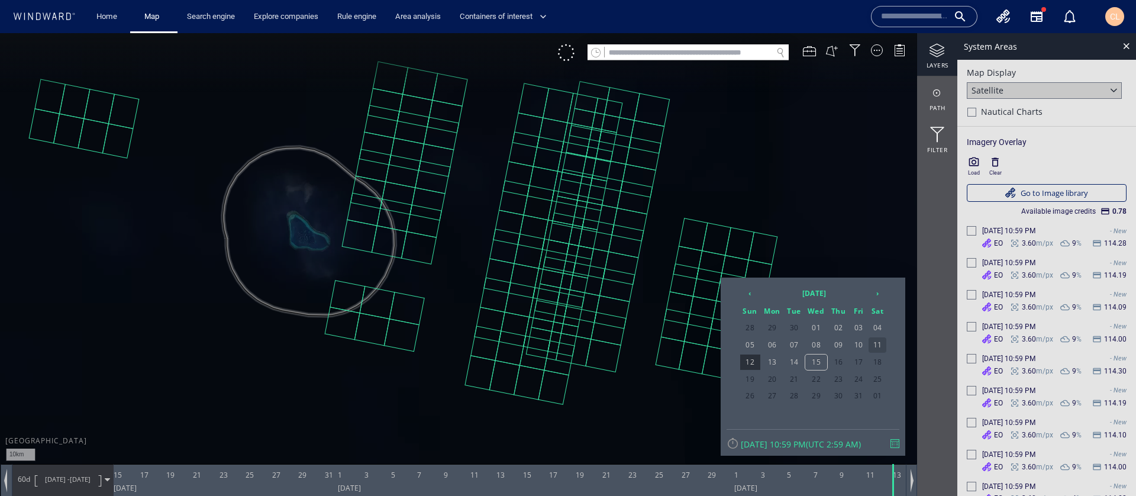
click at [869, 347] on span "11" at bounding box center [878, 344] width 18 height 15
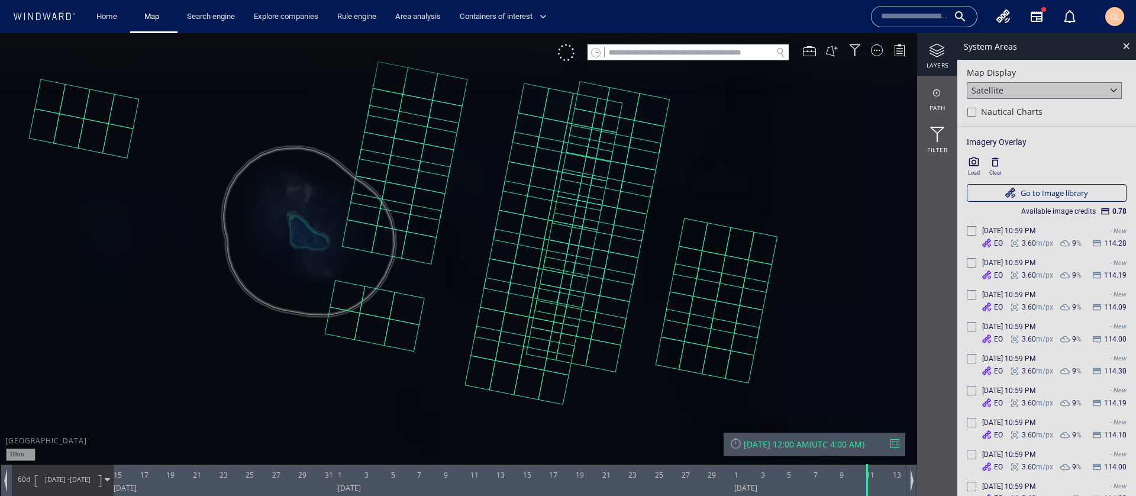
click at [973, 166] on icon "button" at bounding box center [974, 161] width 10 height 9
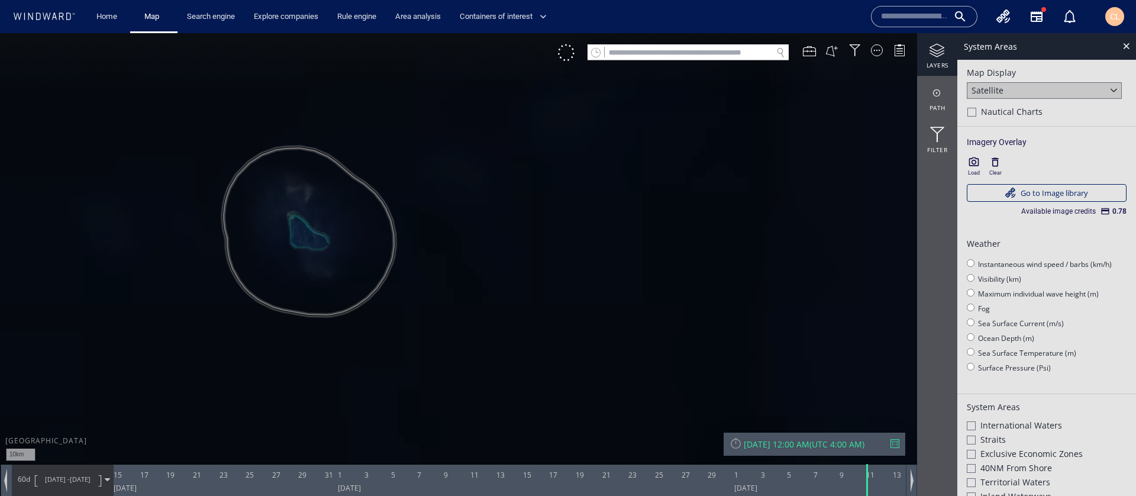
click at [973, 166] on icon "button" at bounding box center [974, 161] width 10 height 9
click at [782, 448] on div "Sat 10/11/2025 12:00 AM" at bounding box center [777, 443] width 66 height 11
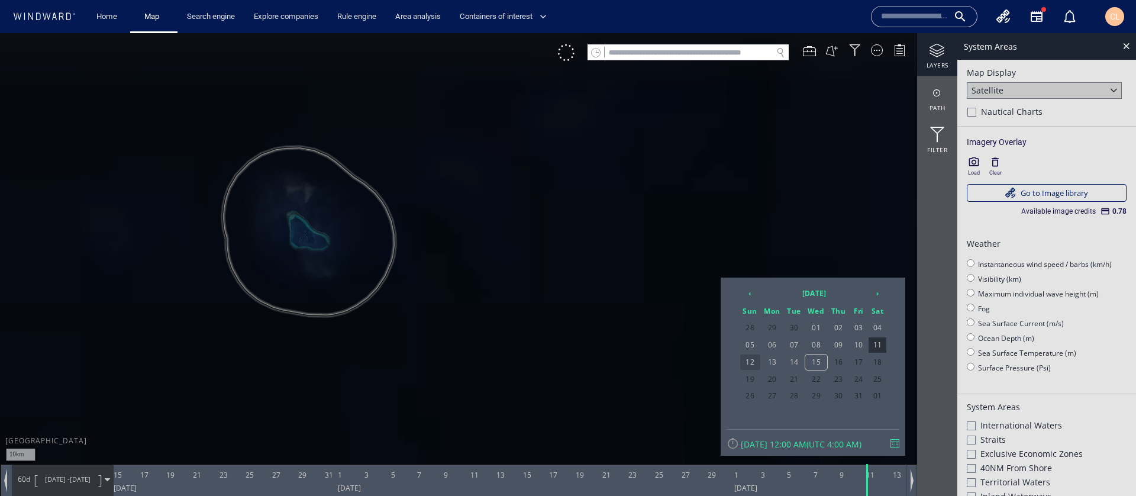
click at [741, 357] on span "12" at bounding box center [750, 361] width 20 height 15
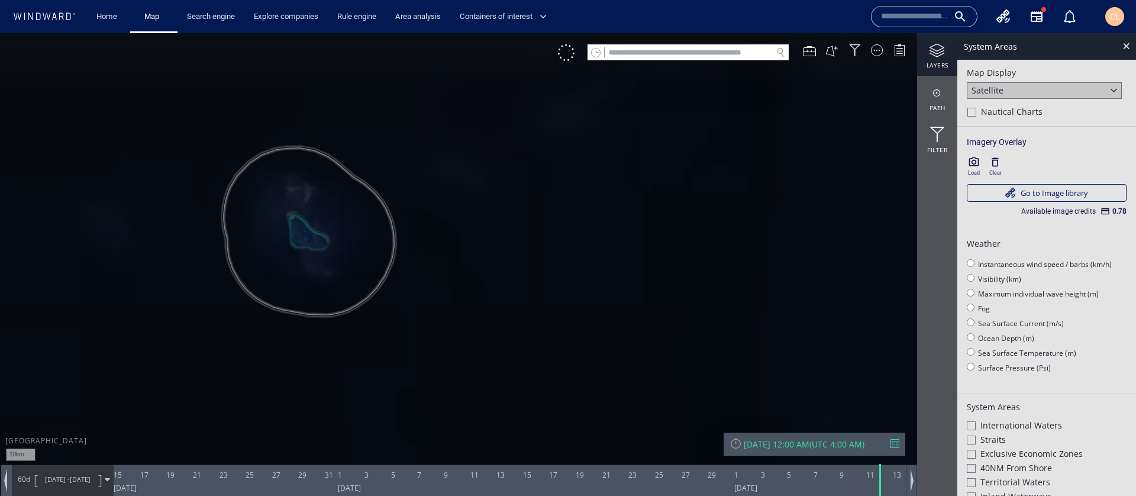
click at [996, 163] on icon "button" at bounding box center [995, 162] width 12 height 12
click at [970, 162] on icon "button" at bounding box center [974, 162] width 12 height 12
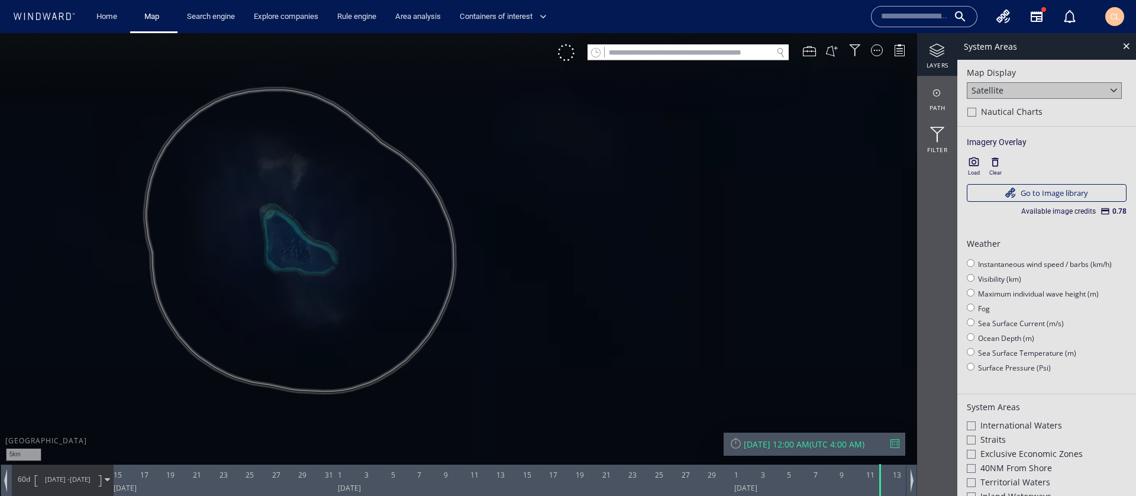
drag, startPoint x: 320, startPoint y: 220, endPoint x: 441, endPoint y: 199, distance: 123.0
click at [441, 199] on canvas "Map" at bounding box center [568, 258] width 1136 height 451
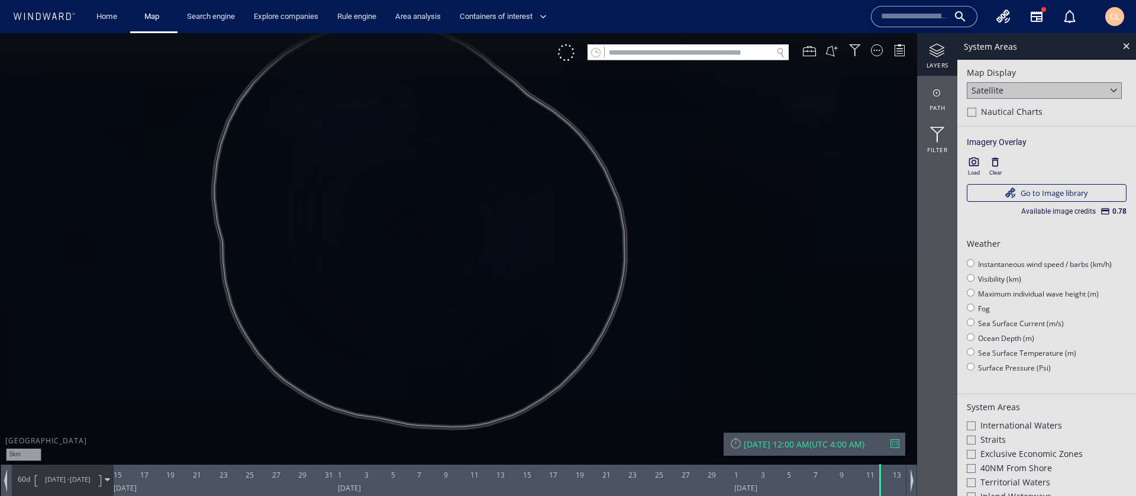
click at [977, 157] on icon "button" at bounding box center [974, 162] width 12 height 12
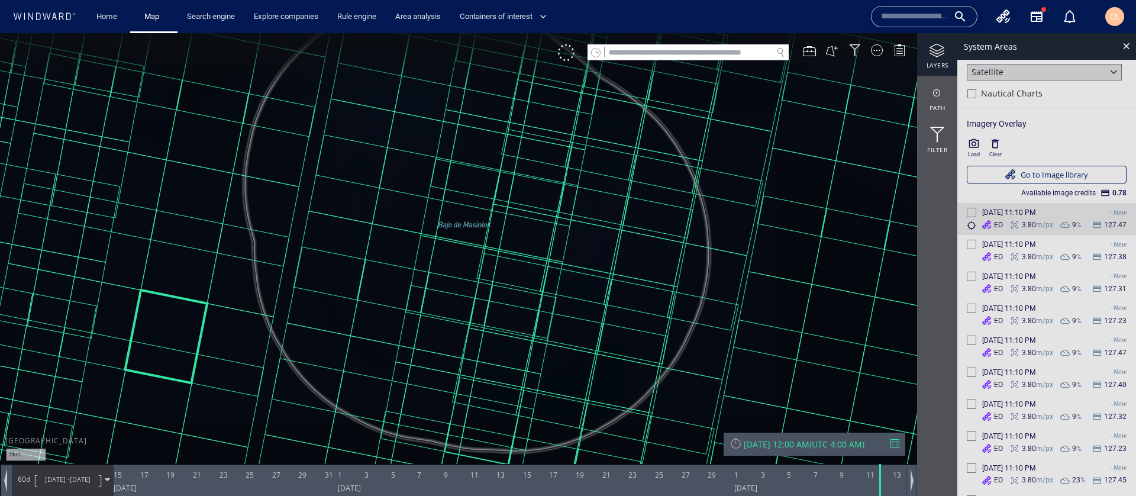
scroll to position [25, 0]
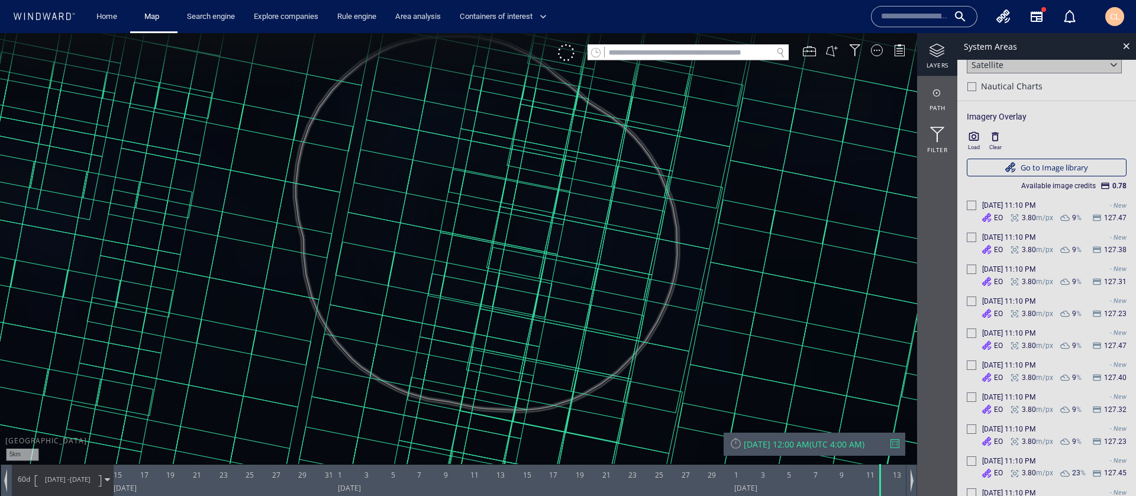
click at [993, 141] on icon "button" at bounding box center [995, 137] width 12 height 12
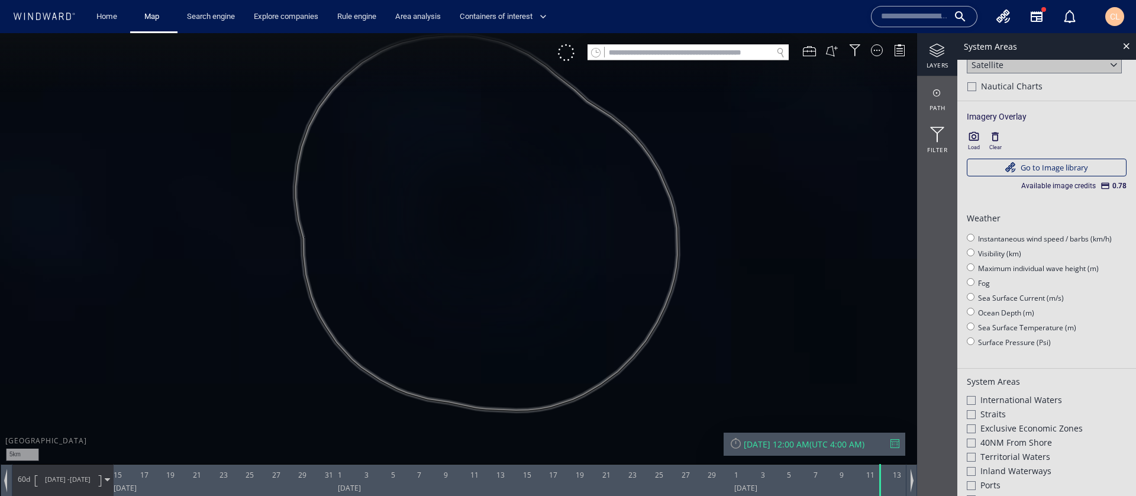
click at [970, 137] on icon "button" at bounding box center [974, 137] width 12 height 12
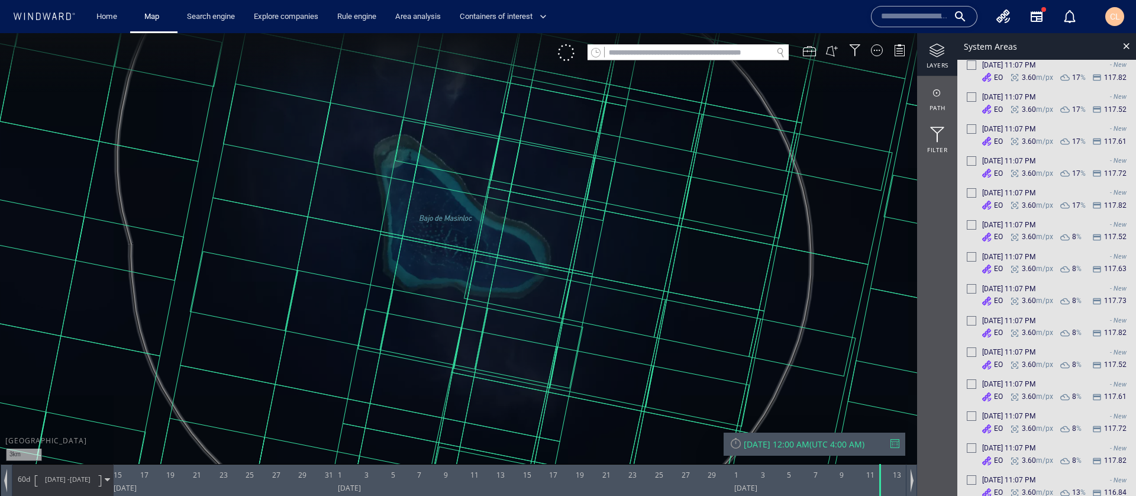
scroll to position [2305, 0]
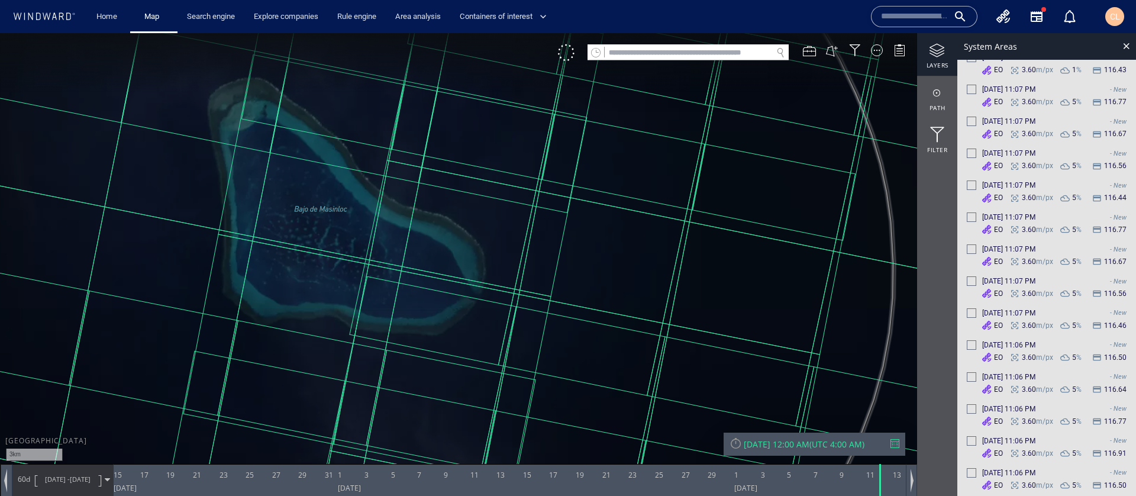
scroll to position [4842, 0]
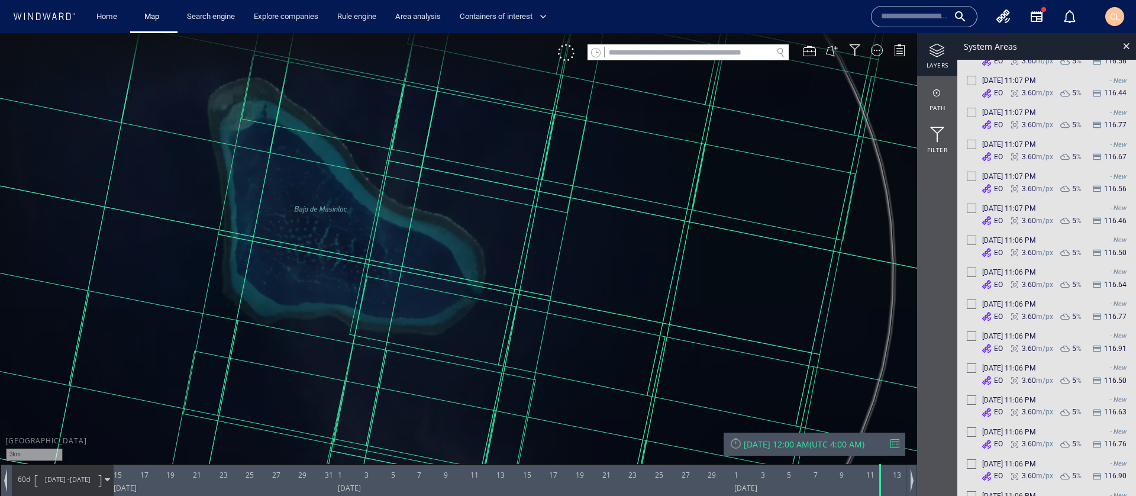
click at [803, 444] on div "Sun 10/12/2025 12:00 AM" at bounding box center [777, 443] width 66 height 11
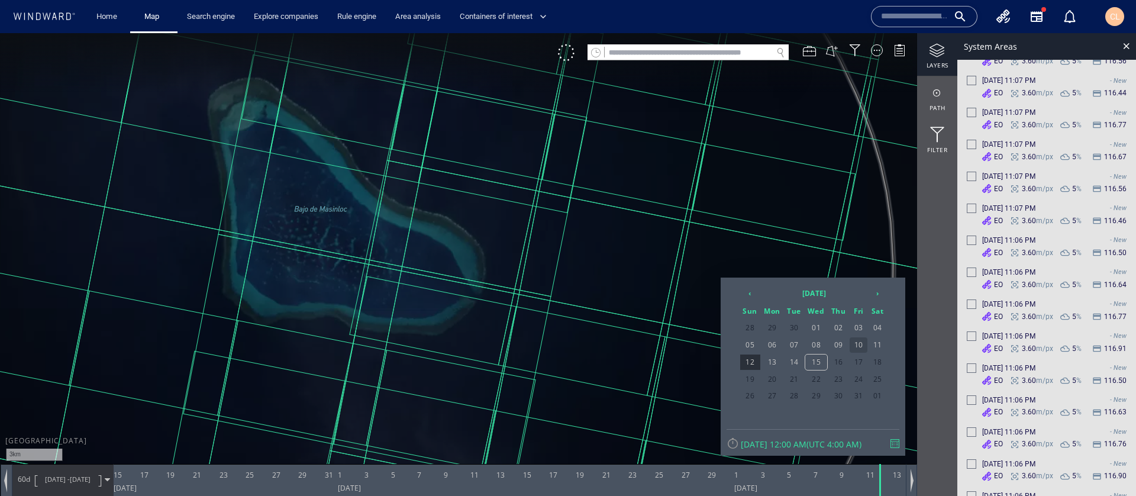
click at [850, 340] on span "10" at bounding box center [859, 344] width 18 height 15
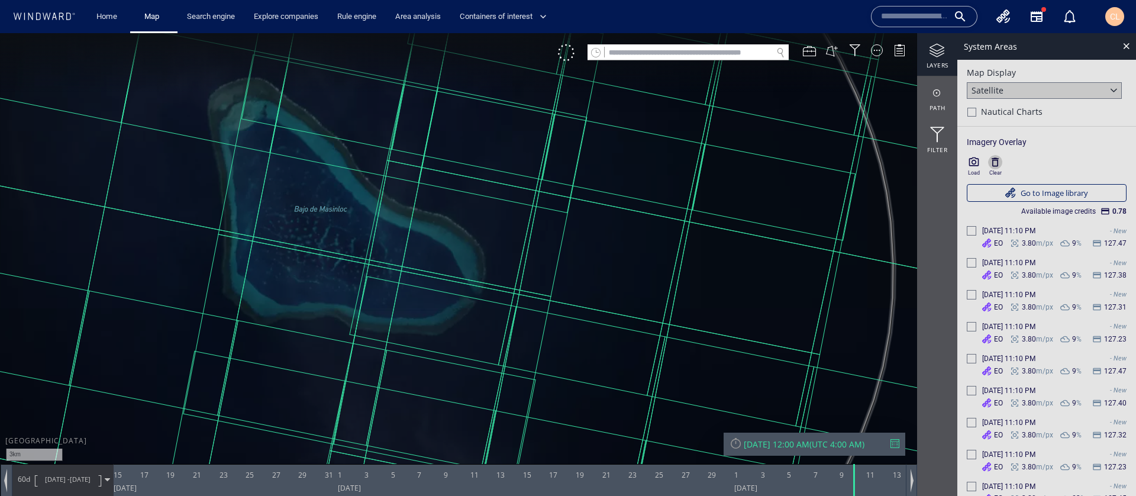
click at [999, 163] on icon "button" at bounding box center [995, 162] width 12 height 12
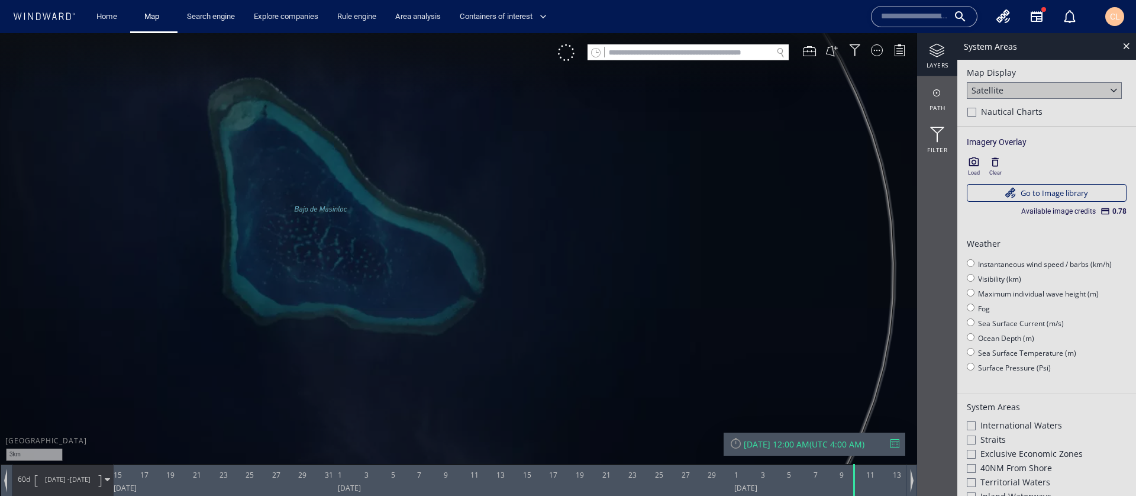
click at [974, 163] on icon "button" at bounding box center [974, 161] width 10 height 9
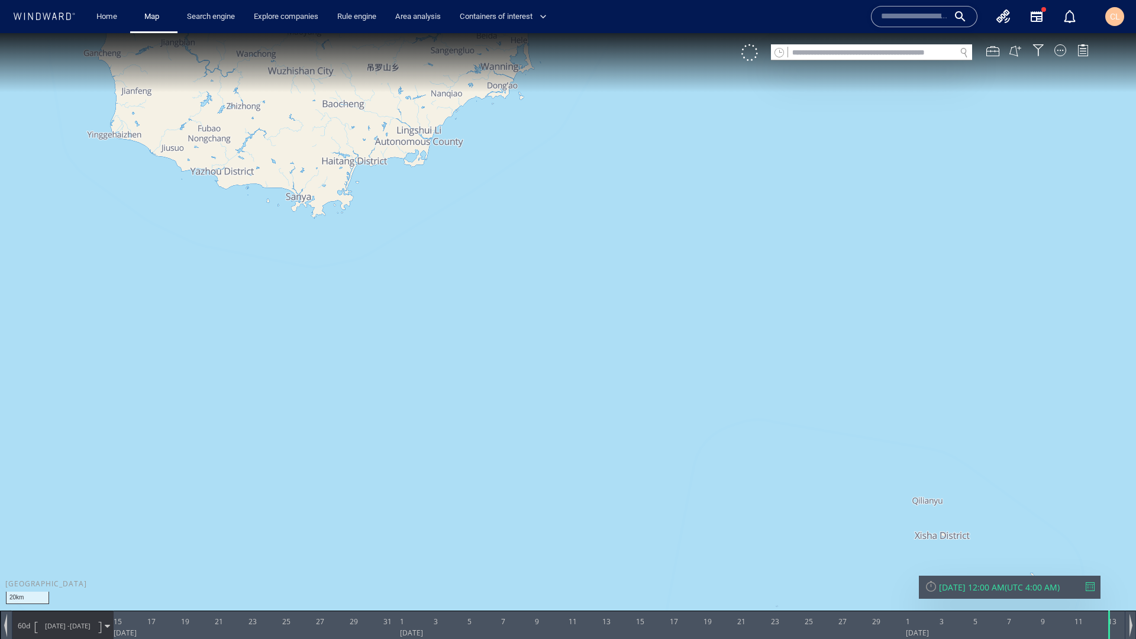
drag, startPoint x: 284, startPoint y: 177, endPoint x: 302, endPoint y: 272, distance: 97.0
click at [302, 272] on canvas "Map" at bounding box center [568, 330] width 1136 height 594
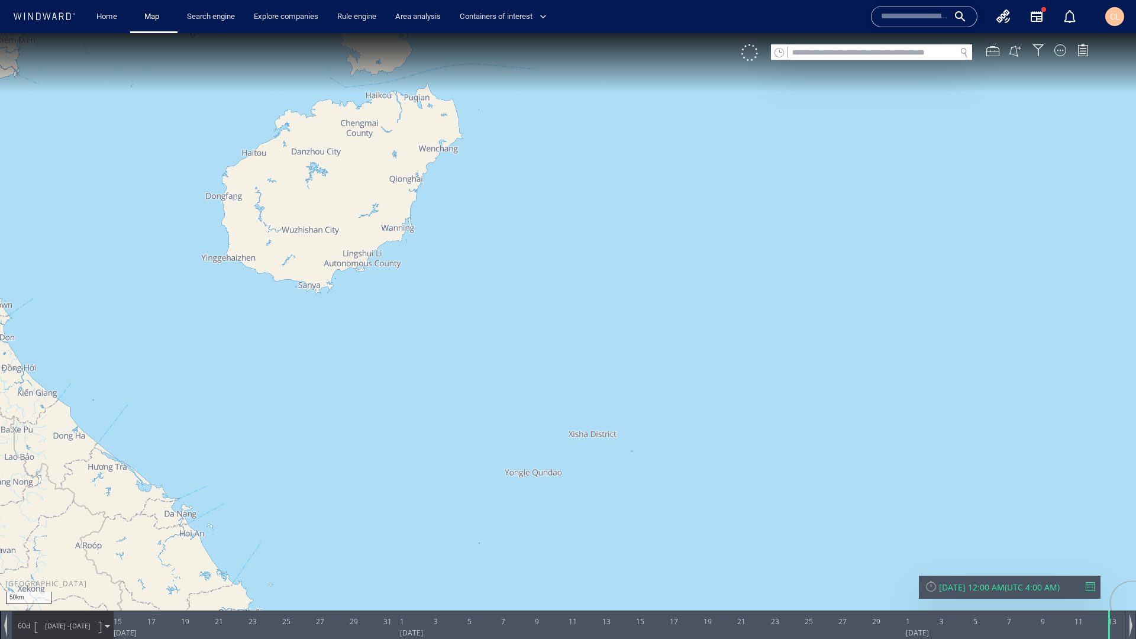
drag, startPoint x: 308, startPoint y: 278, endPoint x: 313, endPoint y: 306, distance: 28.3
click at [313, 306] on canvas "Map" at bounding box center [568, 330] width 1136 height 594
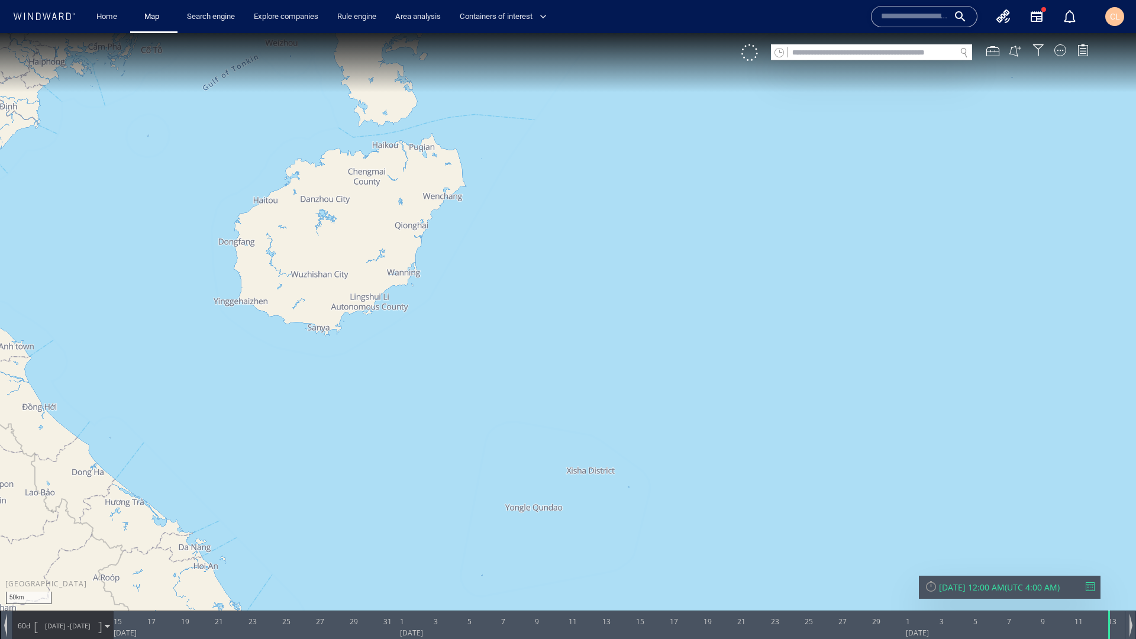
drag, startPoint x: 680, startPoint y: 331, endPoint x: 469, endPoint y: 307, distance: 212.5
click at [469, 307] on canvas "Map" at bounding box center [568, 330] width 1136 height 594
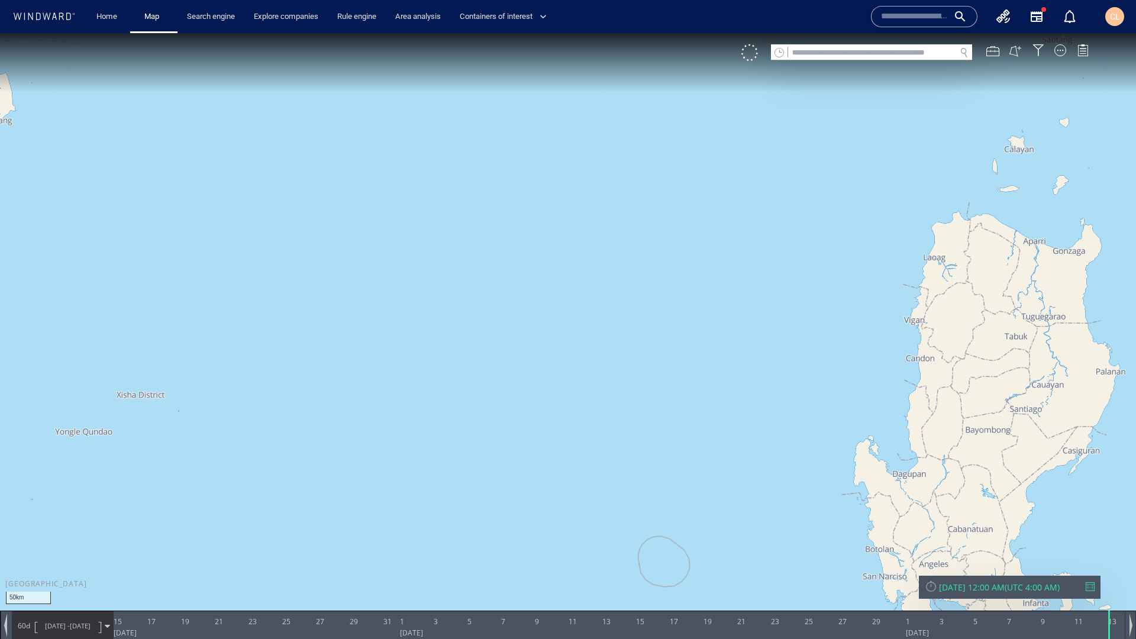
drag, startPoint x: 614, startPoint y: 412, endPoint x: 496, endPoint y: 294, distance: 166.9
click at [498, 298] on canvas "Map" at bounding box center [568, 330] width 1136 height 594
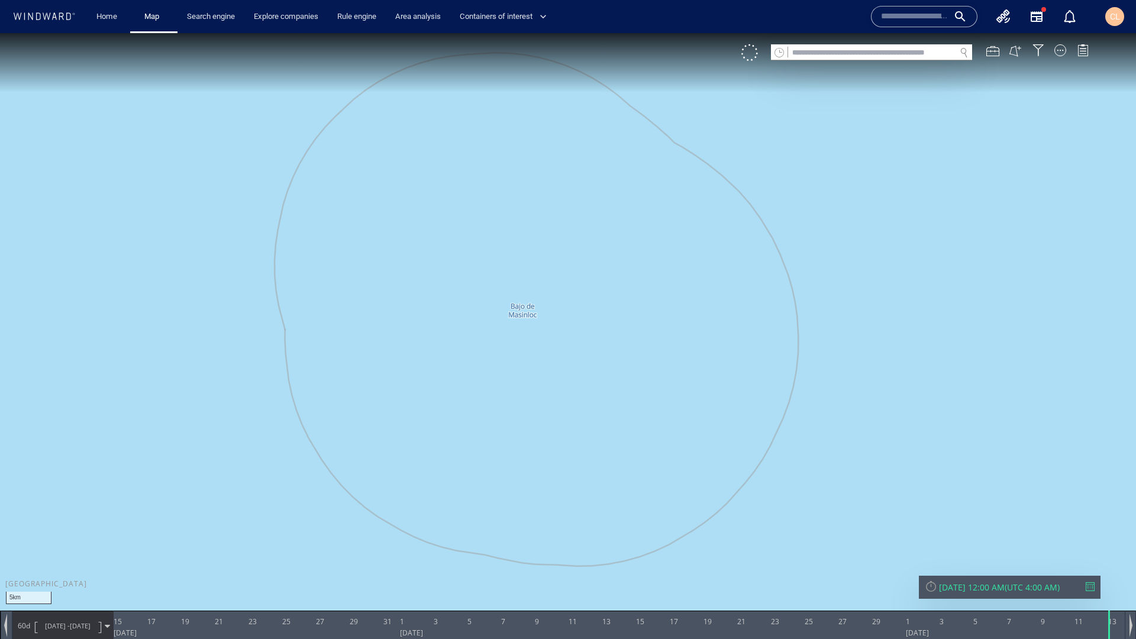
drag, startPoint x: 675, startPoint y: 333, endPoint x: 525, endPoint y: 402, distance: 165.5
click at [525, 402] on canvas "Map" at bounding box center [568, 330] width 1136 height 594
drag, startPoint x: 504, startPoint y: 310, endPoint x: 491, endPoint y: 322, distance: 18.0
click at [491, 322] on canvas "Map" at bounding box center [568, 330] width 1136 height 594
click at [1060, 53] on div at bounding box center [1060, 50] width 12 height 12
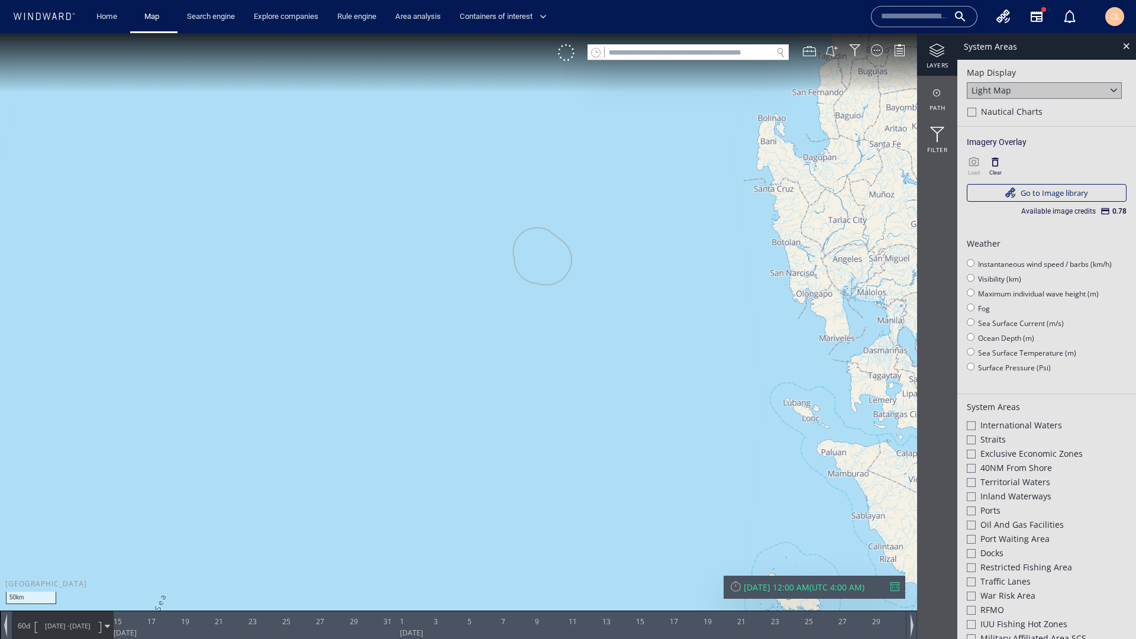
click at [1064, 89] on div "Light Map" at bounding box center [1044, 90] width 155 height 17
drag, startPoint x: 1022, startPoint y: 108, endPoint x: 1013, endPoint y: 112, distance: 9.8
click at [1022, 108] on div "Satellite" at bounding box center [1044, 107] width 155 height 16
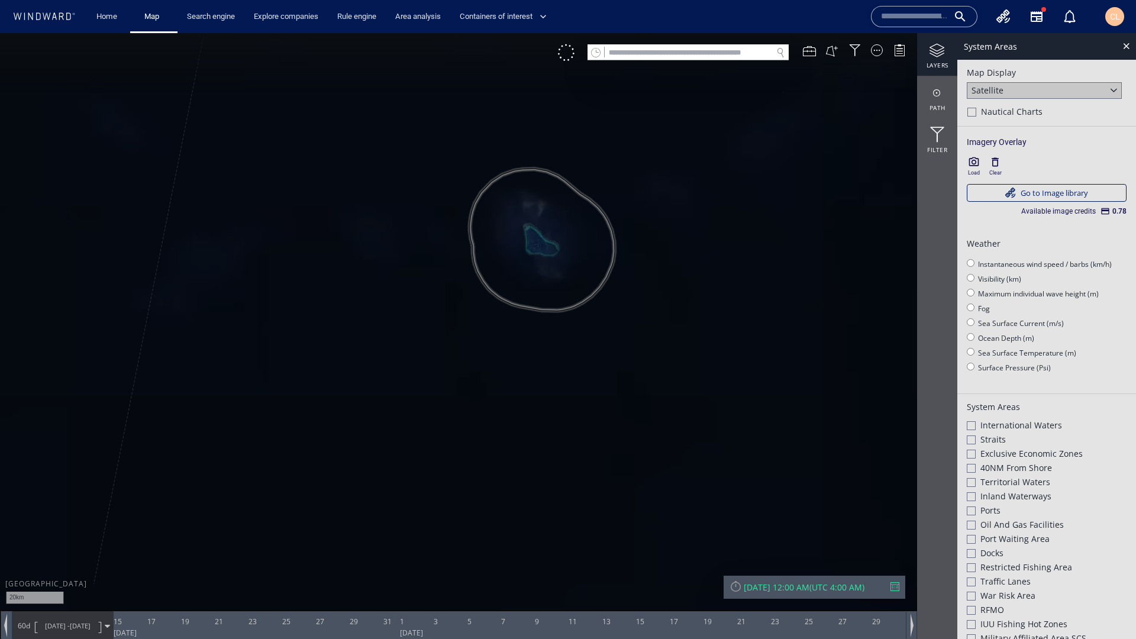
drag, startPoint x: 589, startPoint y: 208, endPoint x: 517, endPoint y: 242, distance: 79.4
click at [517, 242] on canvas "Map" at bounding box center [568, 330] width 1136 height 594
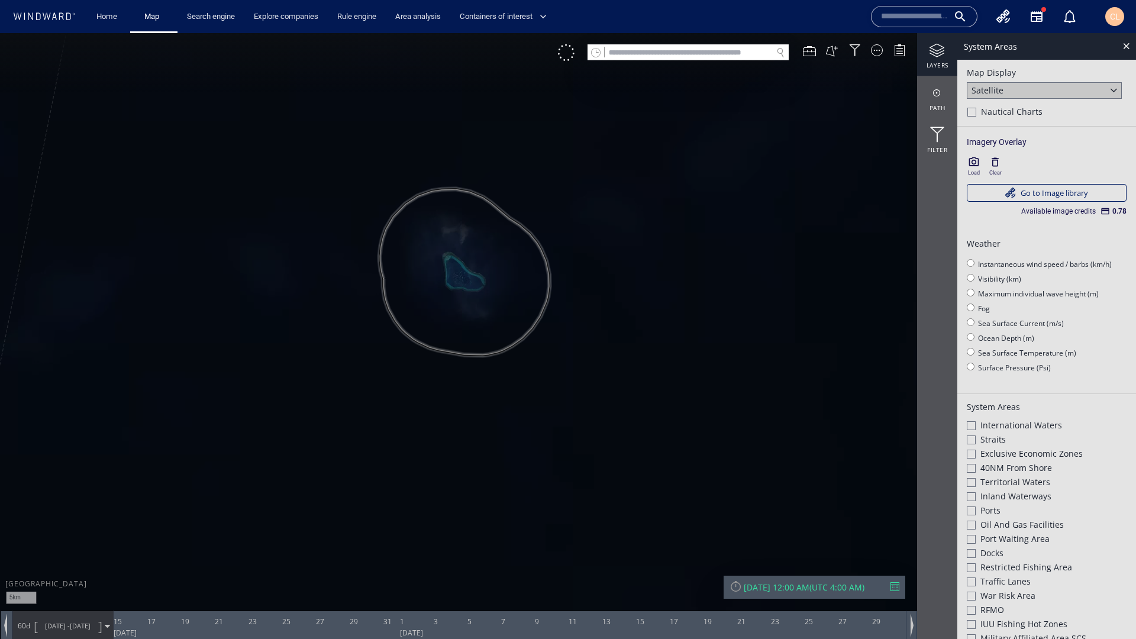
drag, startPoint x: 441, startPoint y: 319, endPoint x: 435, endPoint y: 315, distance: 7.6
click at [435, 315] on canvas "Map" at bounding box center [568, 330] width 1136 height 594
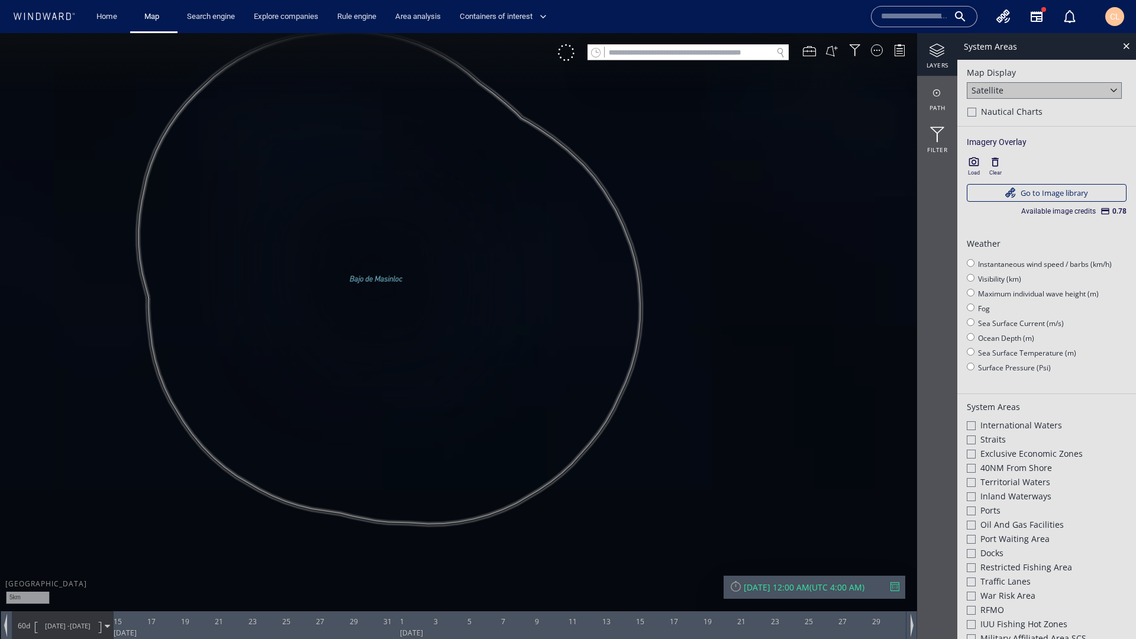
drag, startPoint x: 445, startPoint y: 312, endPoint x: 477, endPoint y: 315, distance: 31.5
click at [477, 315] on canvas "Map" at bounding box center [568, 330] width 1136 height 594
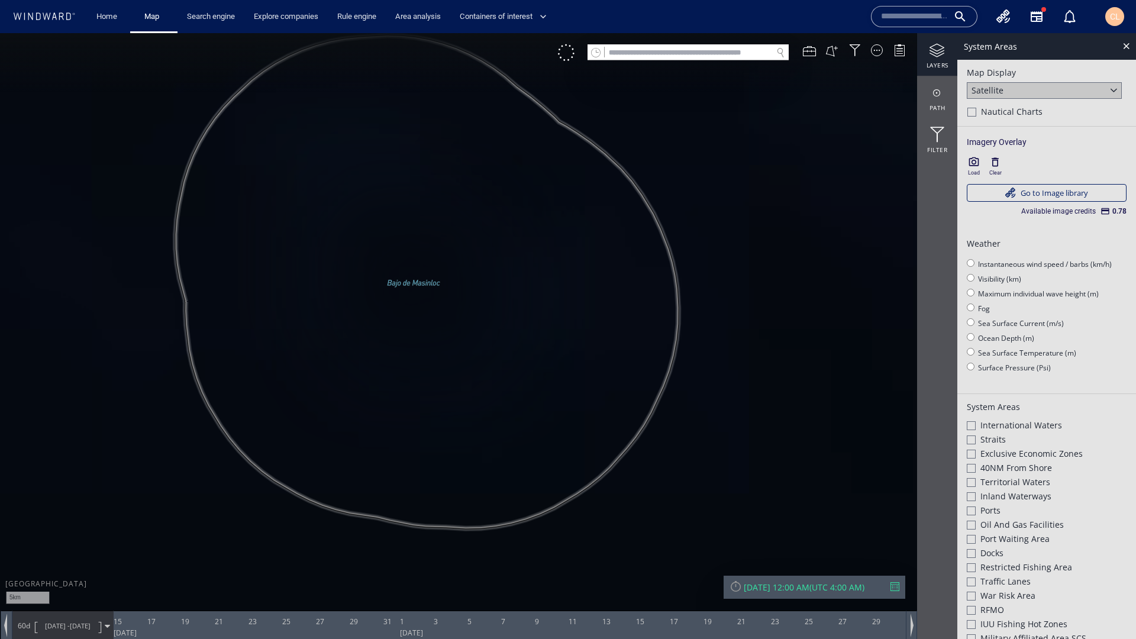
click at [972, 164] on icon "button" at bounding box center [974, 162] width 12 height 12
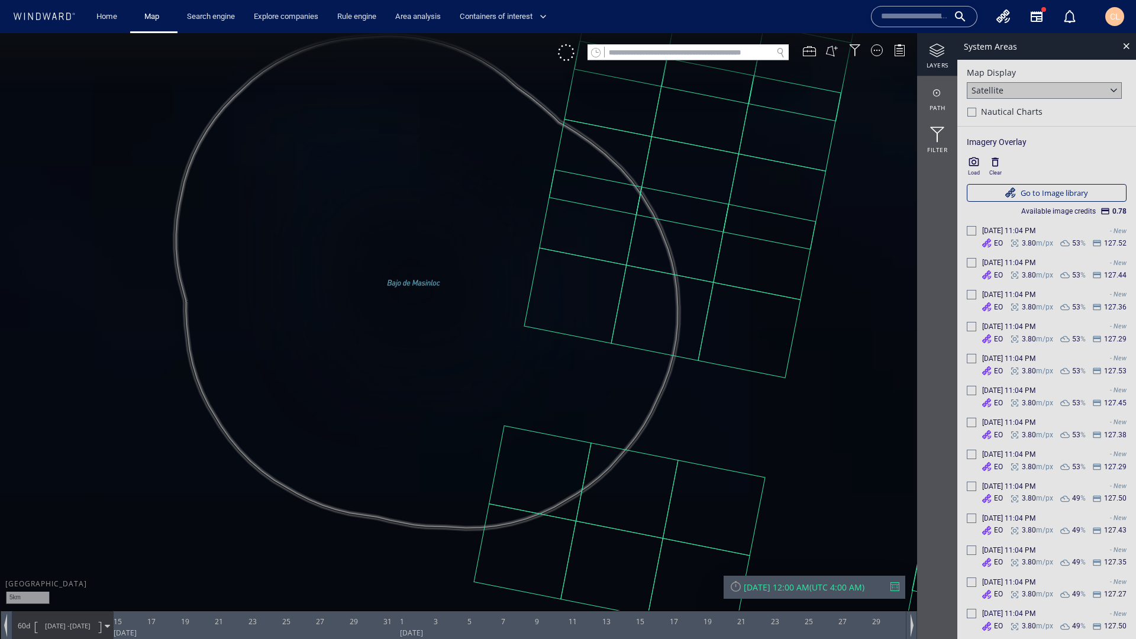
click at [755, 495] on div "Mon 10/13/2025 12:00 AM" at bounding box center [777, 587] width 66 height 11
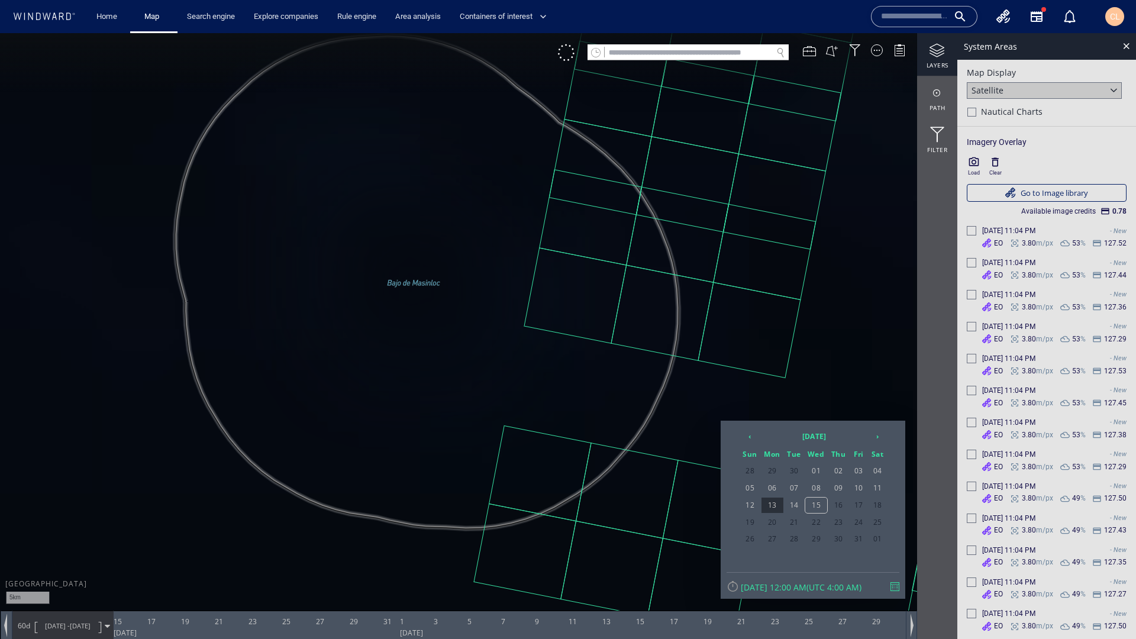
click at [852, 379] on div at bounding box center [568, 336] width 1136 height 606
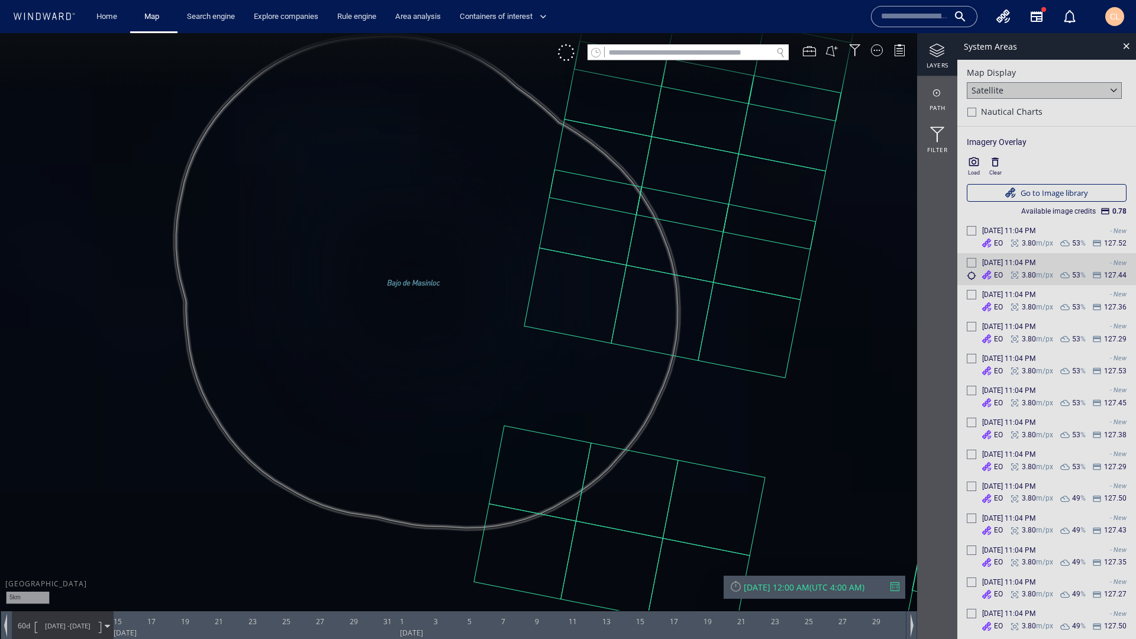
click at [971, 262] on div at bounding box center [971, 262] width 9 height 9
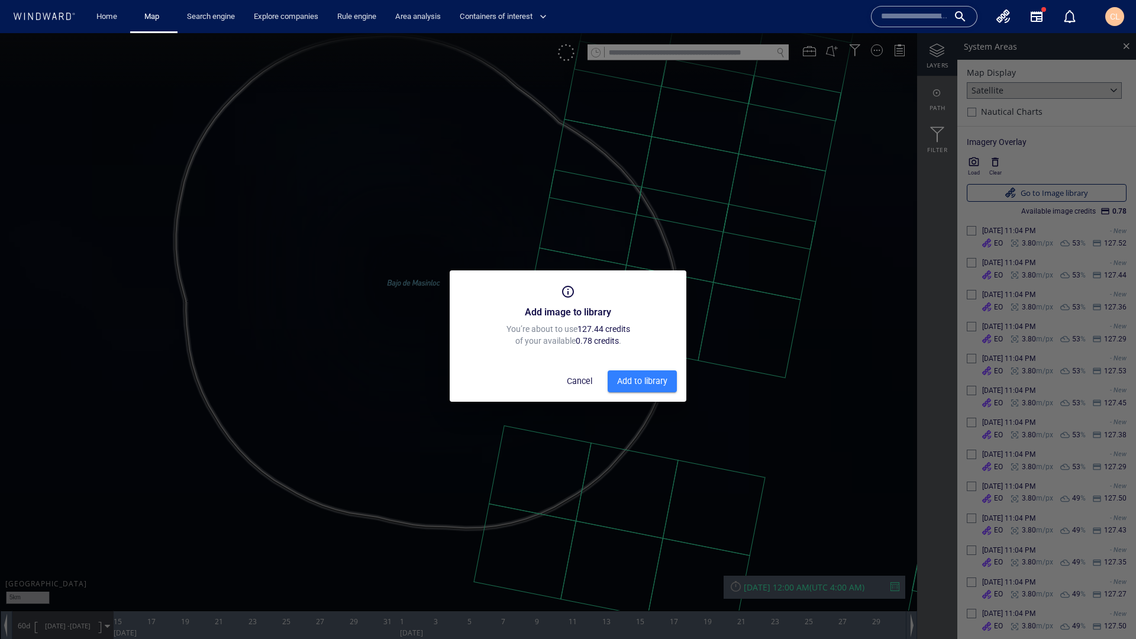
click at [574, 377] on span "Cancel" at bounding box center [579, 381] width 28 height 15
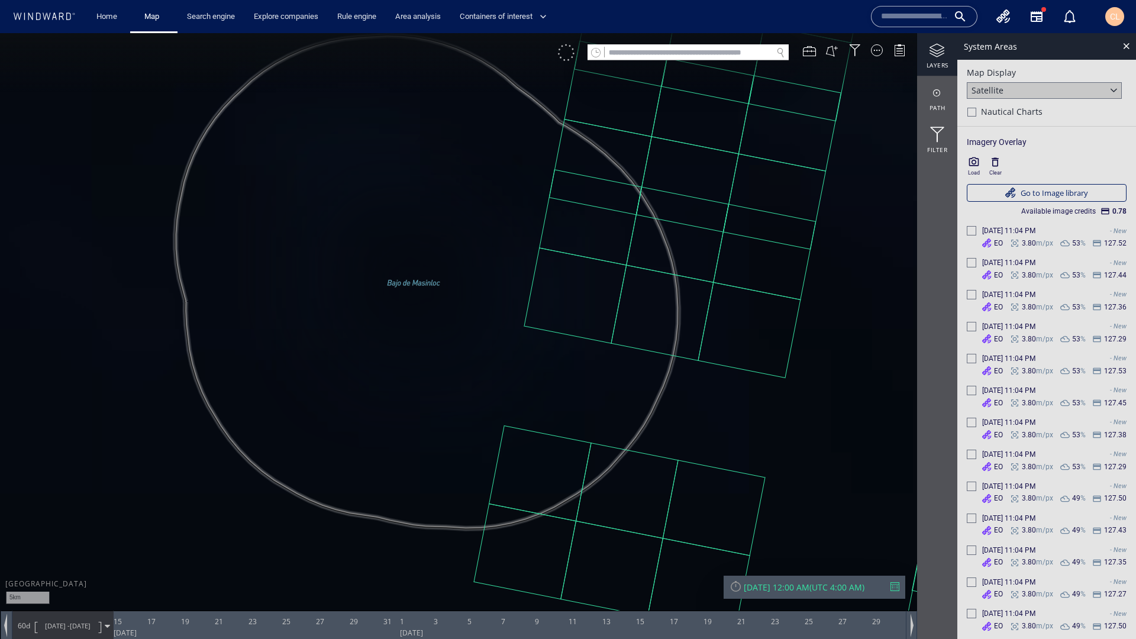
click at [566, 52] on div at bounding box center [566, 52] width 17 height 17
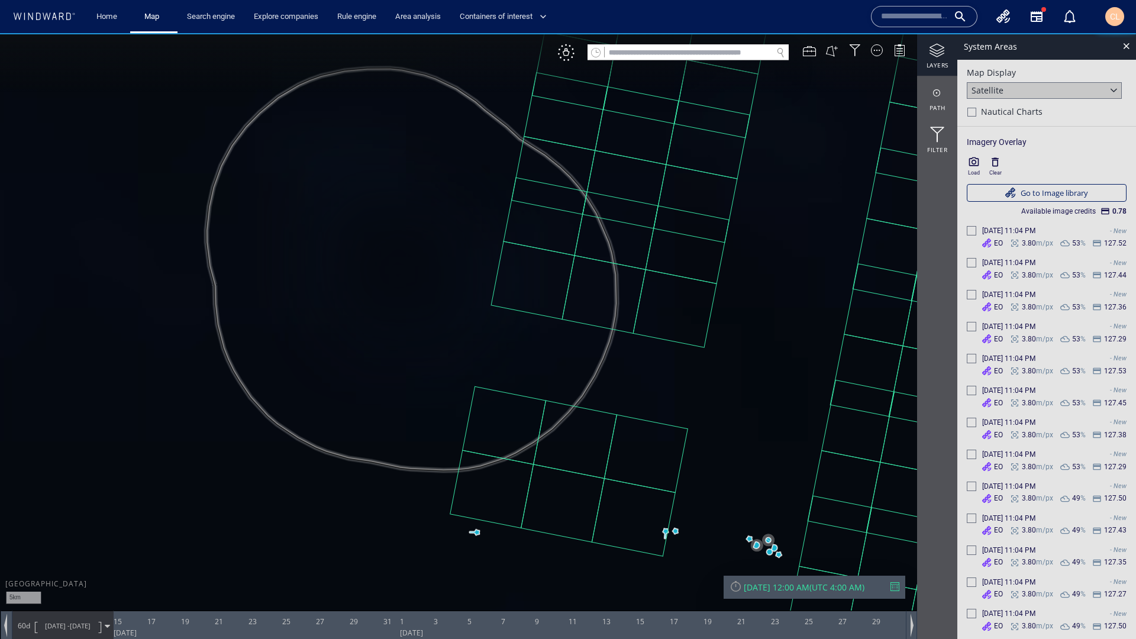
drag, startPoint x: 723, startPoint y: 455, endPoint x: 666, endPoint y: 445, distance: 57.7
click at [620, 411] on canvas "Map" at bounding box center [568, 330] width 1136 height 594
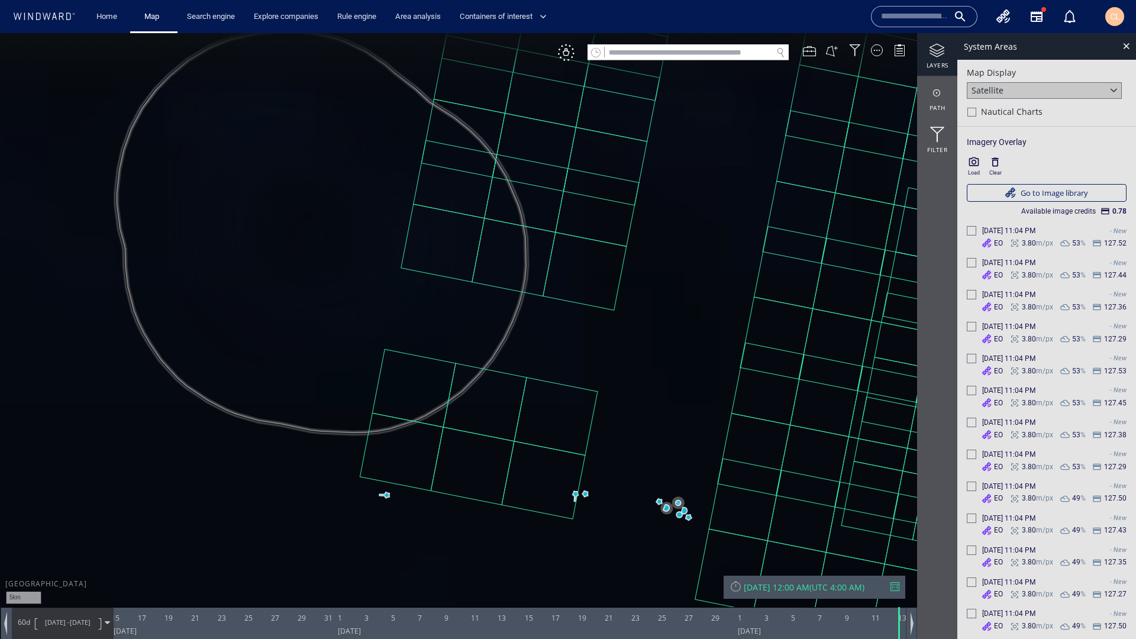
click at [79, 495] on span "10/13/25" at bounding box center [80, 622] width 21 height 9
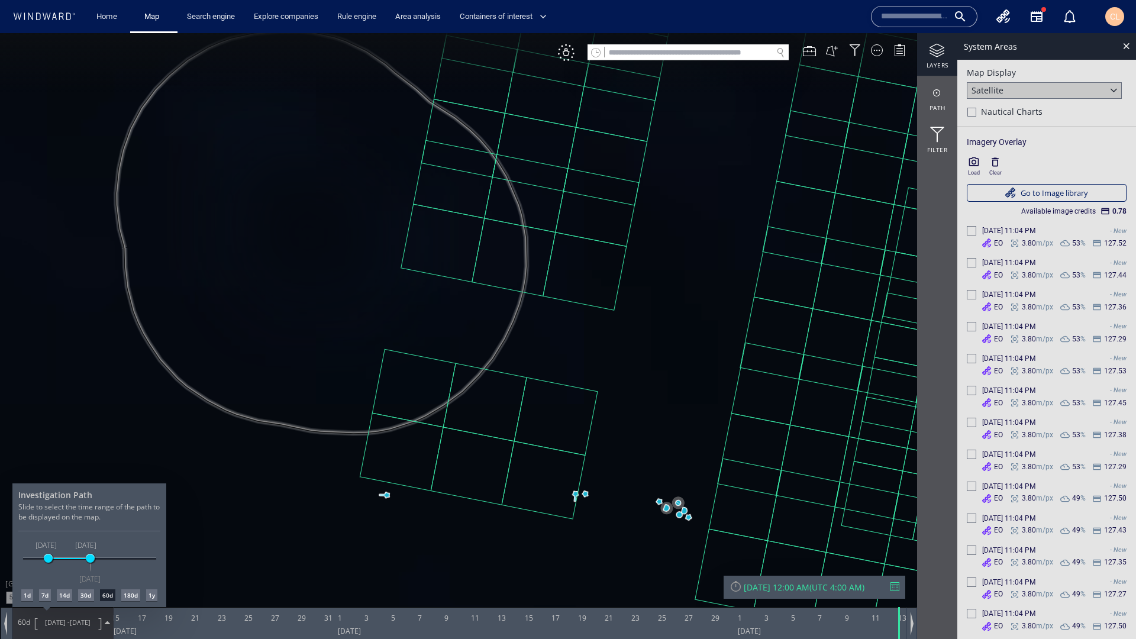
click at [28, 495] on div "1d" at bounding box center [27, 595] width 12 height 12
drag, startPoint x: 114, startPoint y: 626, endPoint x: 128, endPoint y: 624, distance: 14.3
click at [131, 495] on div at bounding box center [568, 336] width 1136 height 606
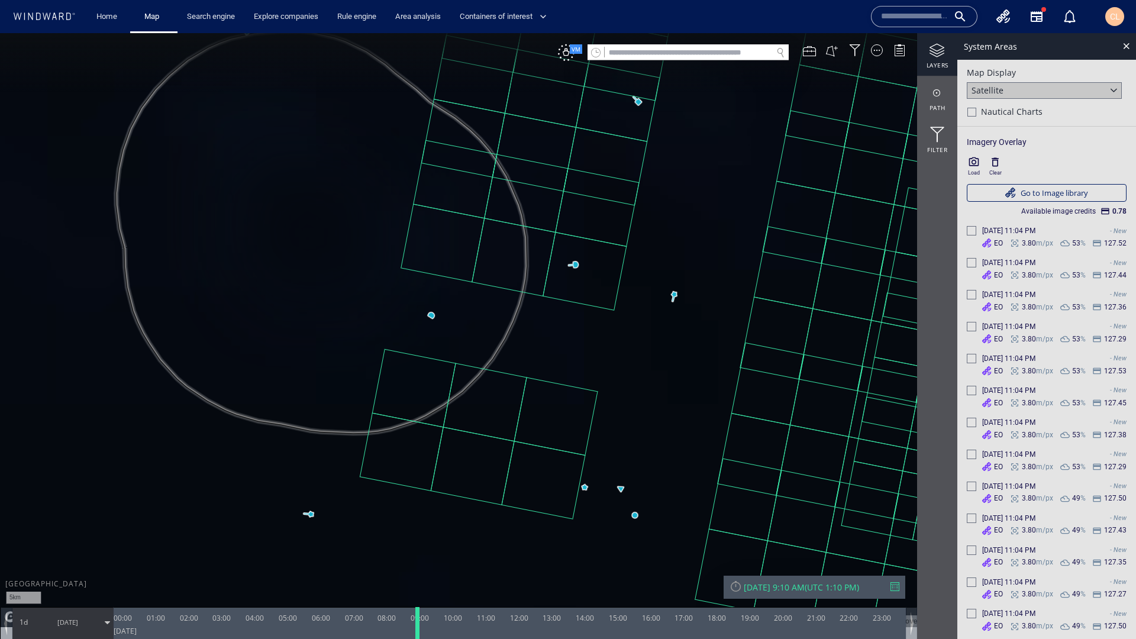
drag, startPoint x: 116, startPoint y: 624, endPoint x: 421, endPoint y: 614, distance: 305.4
click at [421, 495] on div at bounding box center [420, 623] width 12 height 32
click at [423, 495] on div at bounding box center [424, 623] width 12 height 32
click at [425, 495] on div at bounding box center [424, 623] width 12 height 32
drag, startPoint x: 422, startPoint y: 619, endPoint x: 414, endPoint y: 619, distance: 8.9
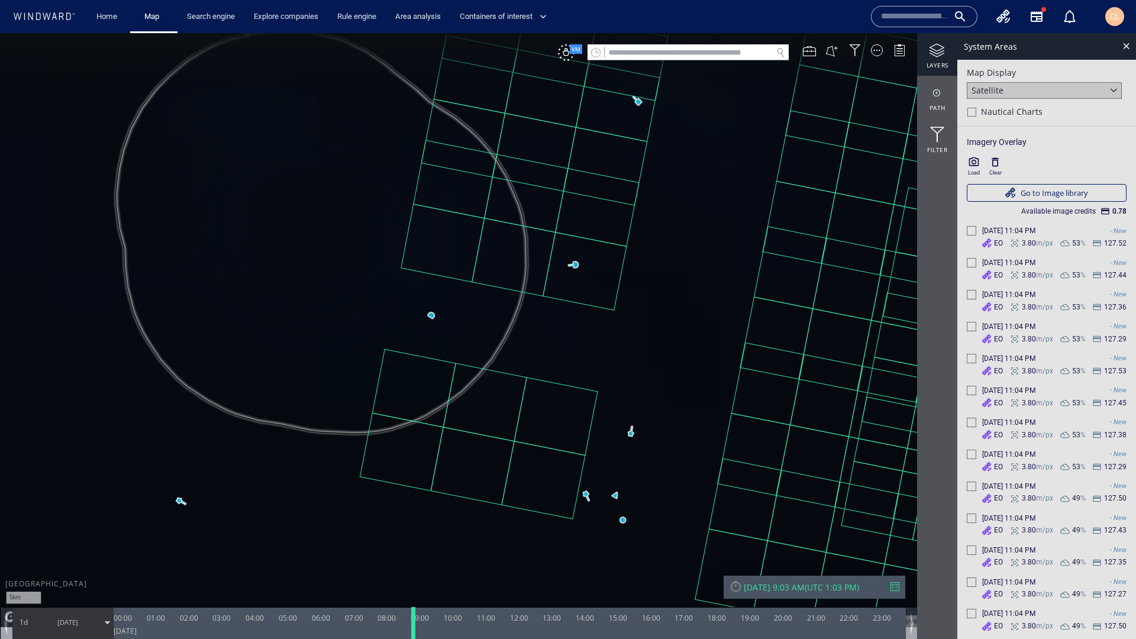
click at [414, 495] on div at bounding box center [415, 623] width 12 height 32
drag, startPoint x: 695, startPoint y: 218, endPoint x: 697, endPoint y: 241, distance: 22.6
click at [697, 241] on canvas "Map" at bounding box center [568, 330] width 1136 height 594
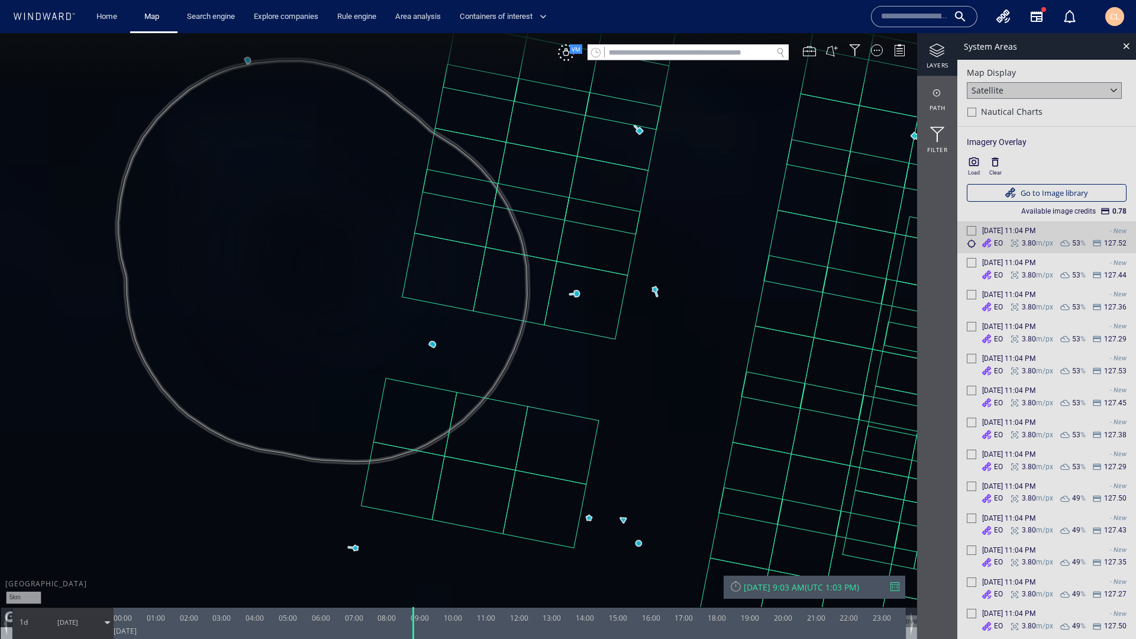
click at [974, 231] on div at bounding box center [971, 230] width 9 height 9
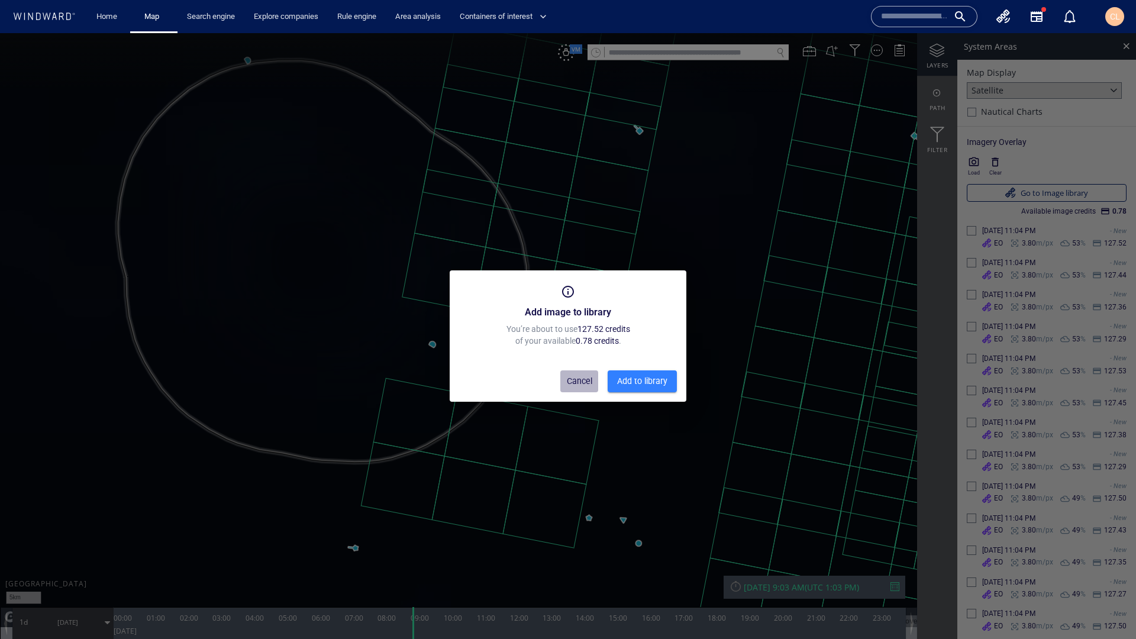
click at [570, 379] on span "Cancel" at bounding box center [579, 381] width 28 height 15
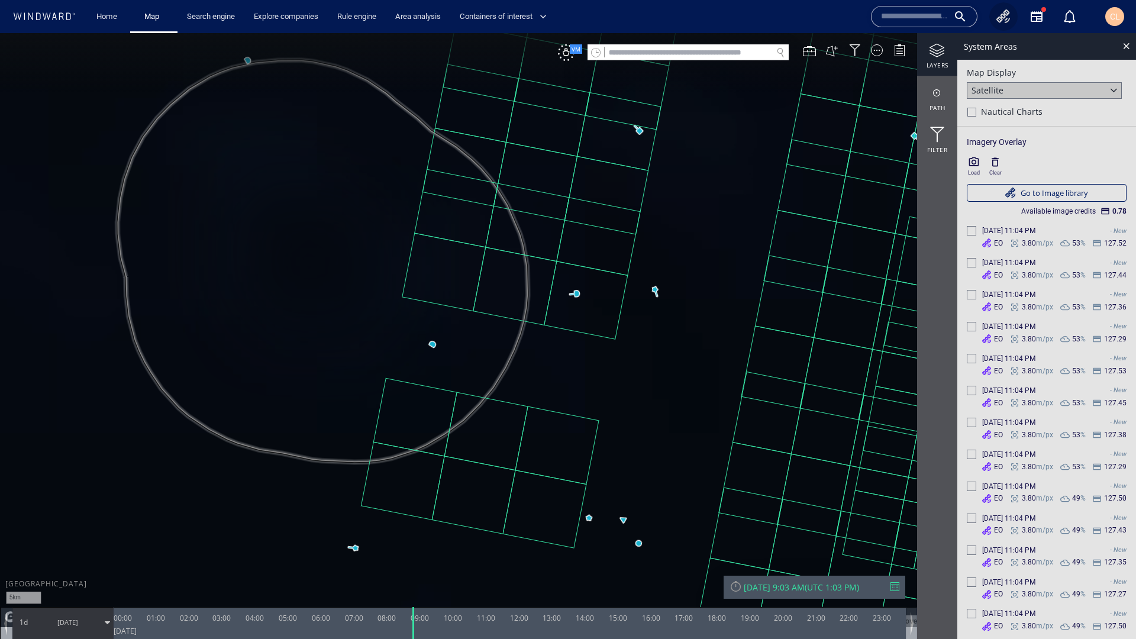
click at [1005, 18] on icon "button" at bounding box center [1003, 16] width 14 height 14
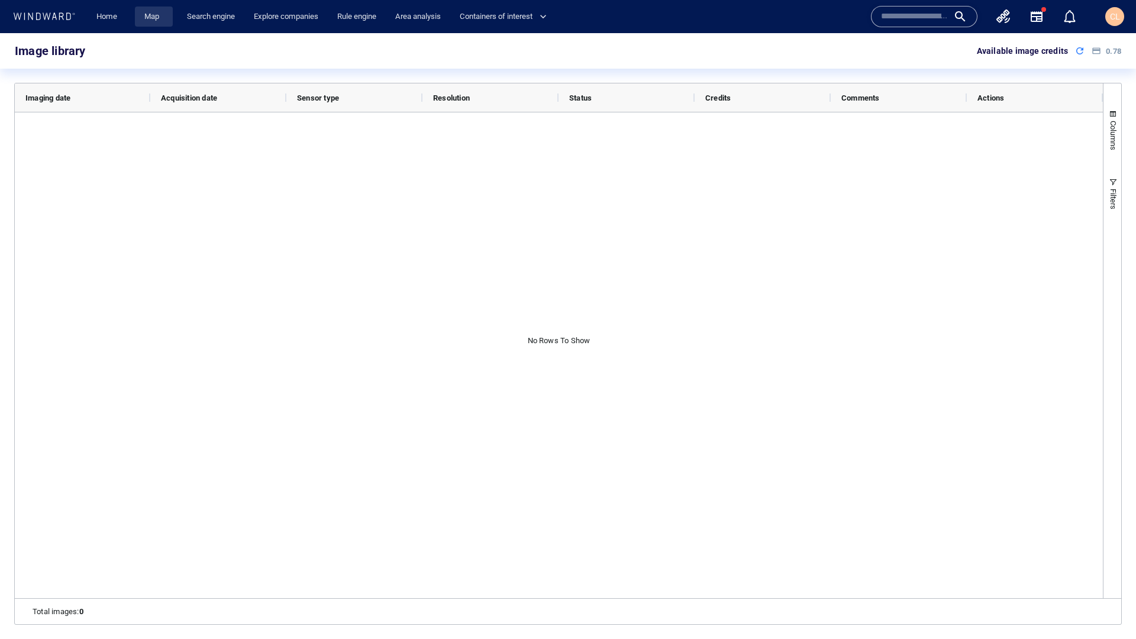
click at [154, 16] on link "Map" at bounding box center [154, 17] width 28 height 21
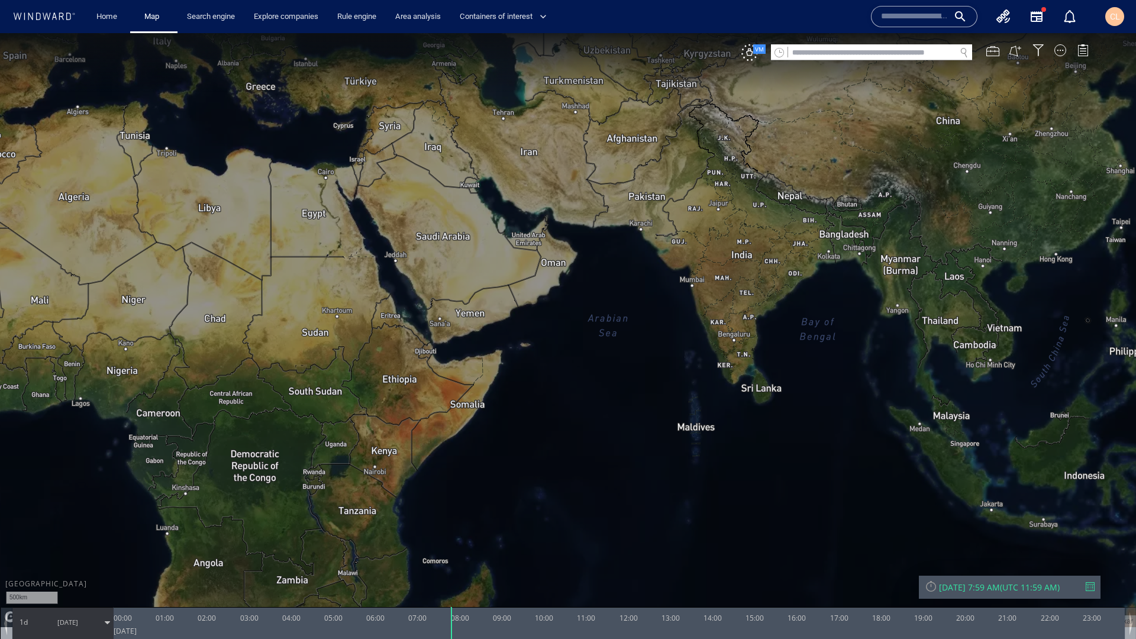
drag, startPoint x: 944, startPoint y: 353, endPoint x: 769, endPoint y: 353, distance: 175.1
click at [769, 353] on canvas "Map" at bounding box center [568, 330] width 1136 height 594
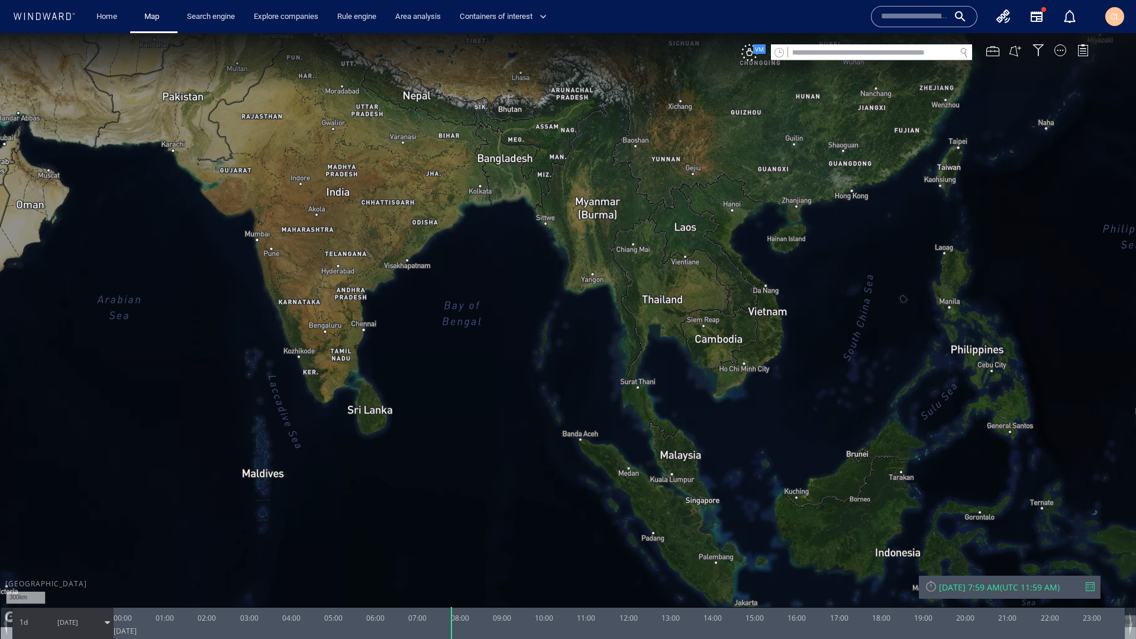
drag, startPoint x: 696, startPoint y: 300, endPoint x: 667, endPoint y: 300, distance: 29.0
click at [667, 300] on canvas "Map" at bounding box center [568, 330] width 1136 height 594
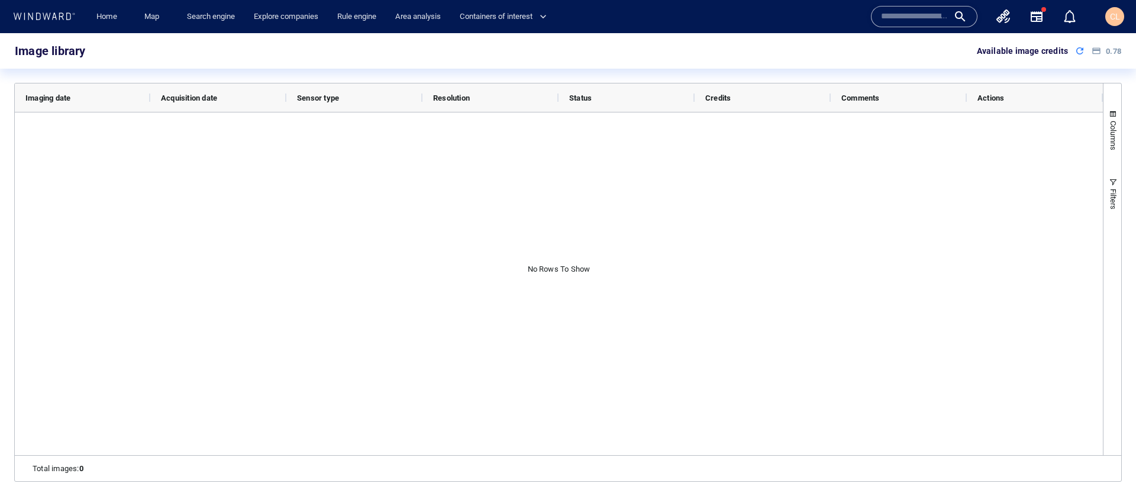
click at [1013, 14] on button "button" at bounding box center [1003, 16] width 28 height 28
click at [1001, 18] on icon "button" at bounding box center [1003, 16] width 14 height 14
click at [1006, 18] on icon "button" at bounding box center [1003, 16] width 14 height 14
click at [210, 26] on link "Search engine" at bounding box center [210, 17] width 57 height 21
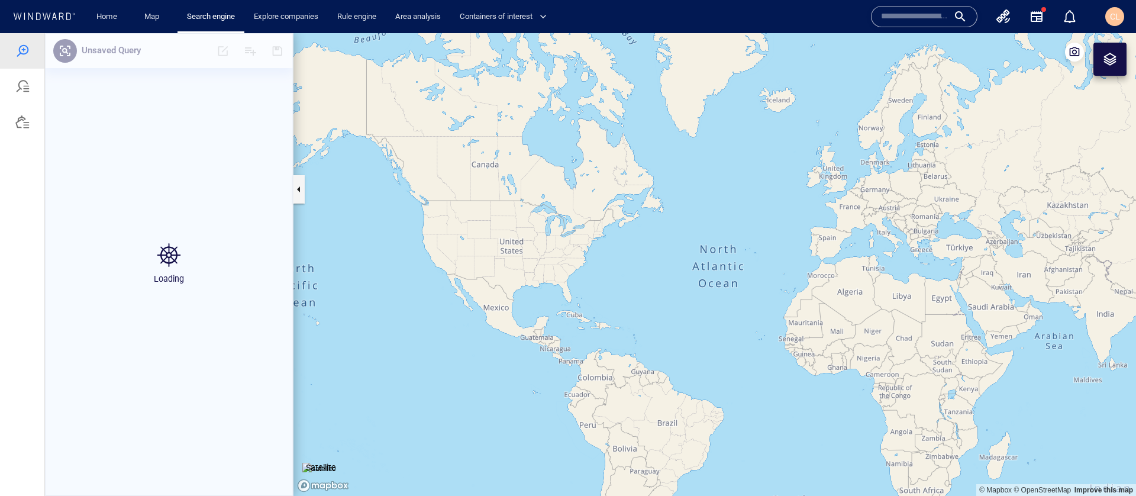
drag, startPoint x: 982, startPoint y: 271, endPoint x: 708, endPoint y: 212, distance: 280.7
click at [708, 212] on canvas "Map" at bounding box center [714, 264] width 842 height 463
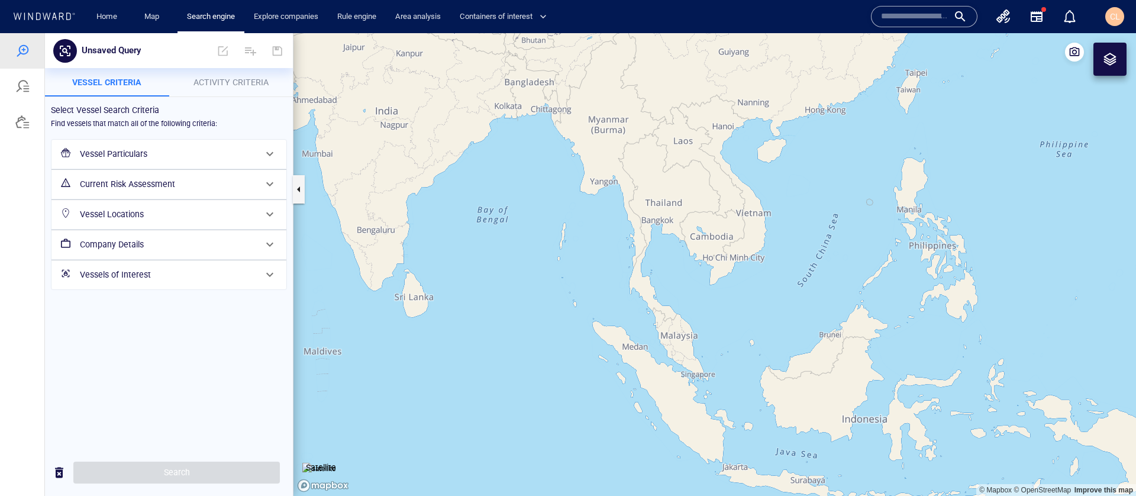
click at [1116, 17] on span "CL" at bounding box center [1115, 16] width 10 height 9
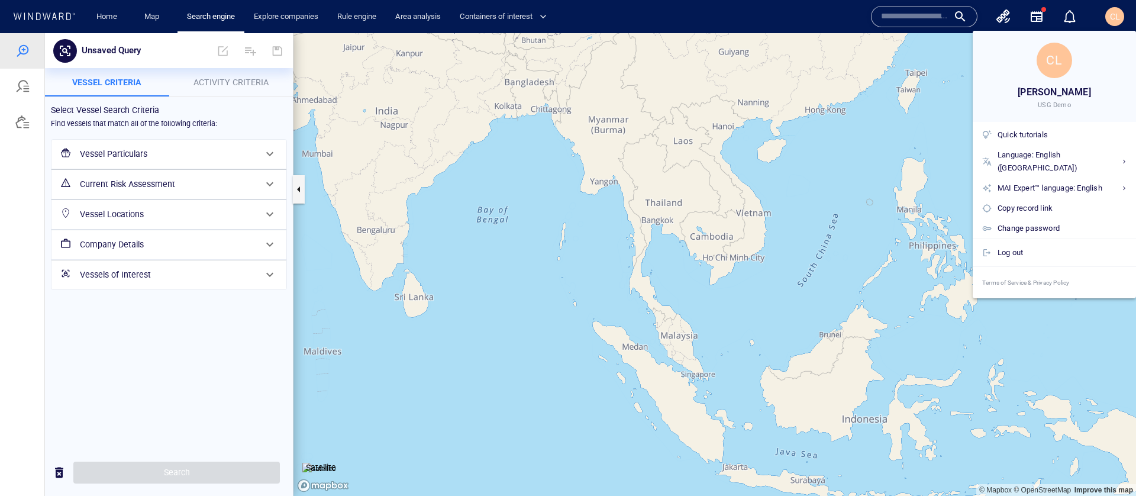
click at [686, 216] on div at bounding box center [568, 248] width 1136 height 496
